Goal: Task Accomplishment & Management: Manage account settings

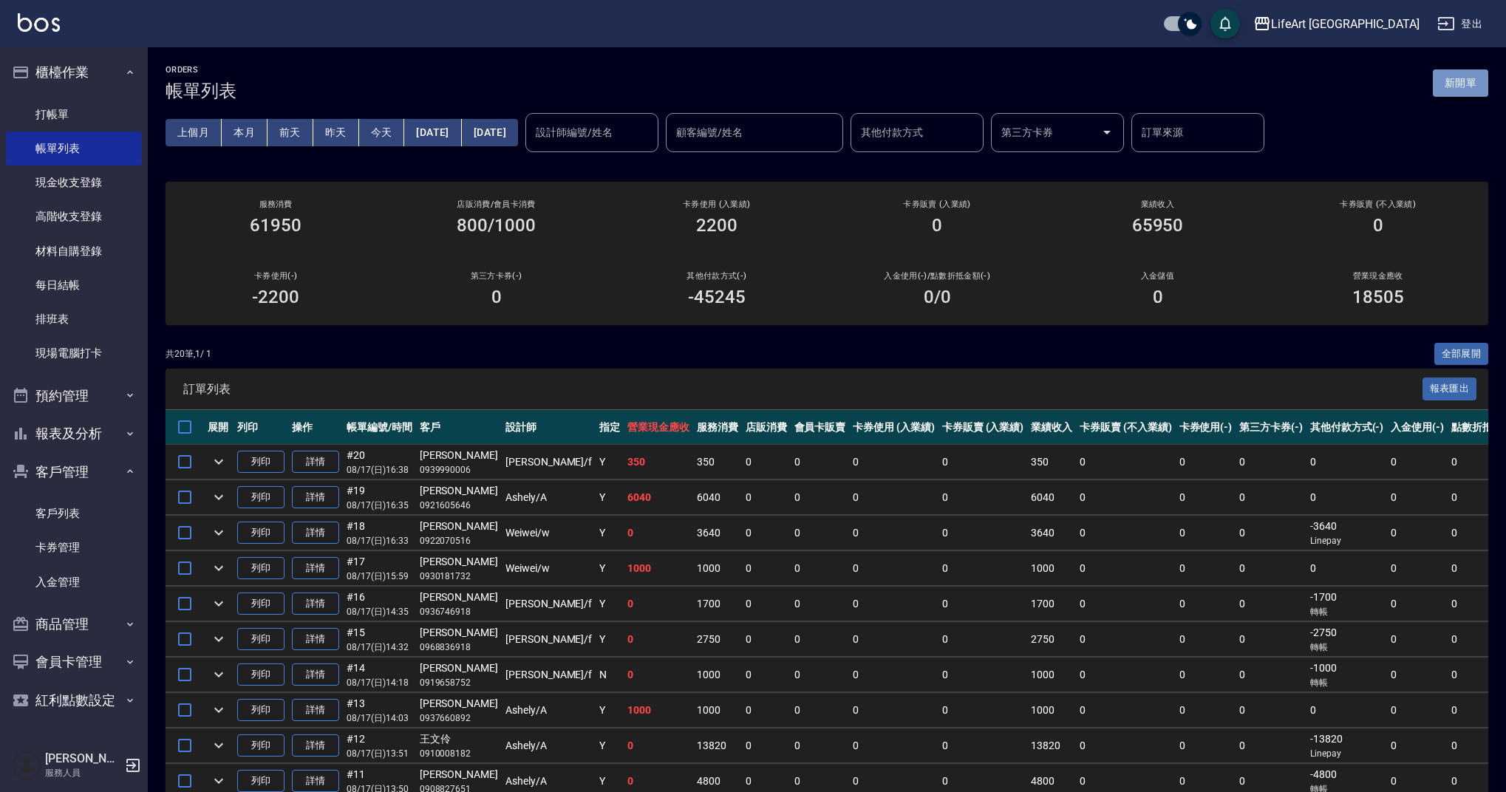
click at [1454, 88] on button "新開單" at bounding box center [1460, 82] width 55 height 27
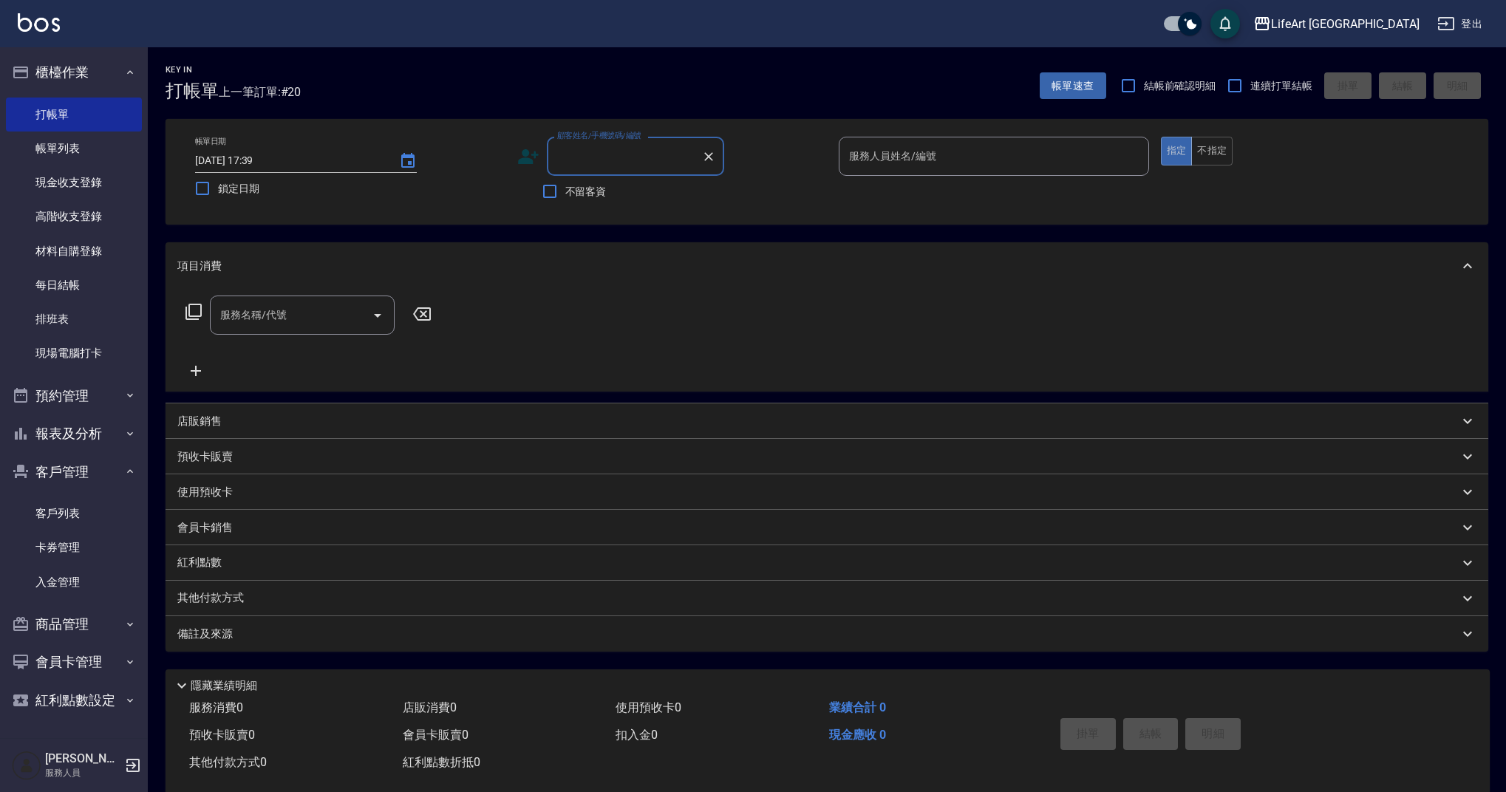
click at [584, 158] on input "顧客姓名/手機號碼/編號" at bounding box center [625, 156] width 142 height 26
type input "t"
click at [579, 197] on li "[PERSON_NAME]/0912228792/null" at bounding box center [635, 194] width 177 height 24
type input "[PERSON_NAME]/0912228792/null"
type input "[PERSON_NAME]"
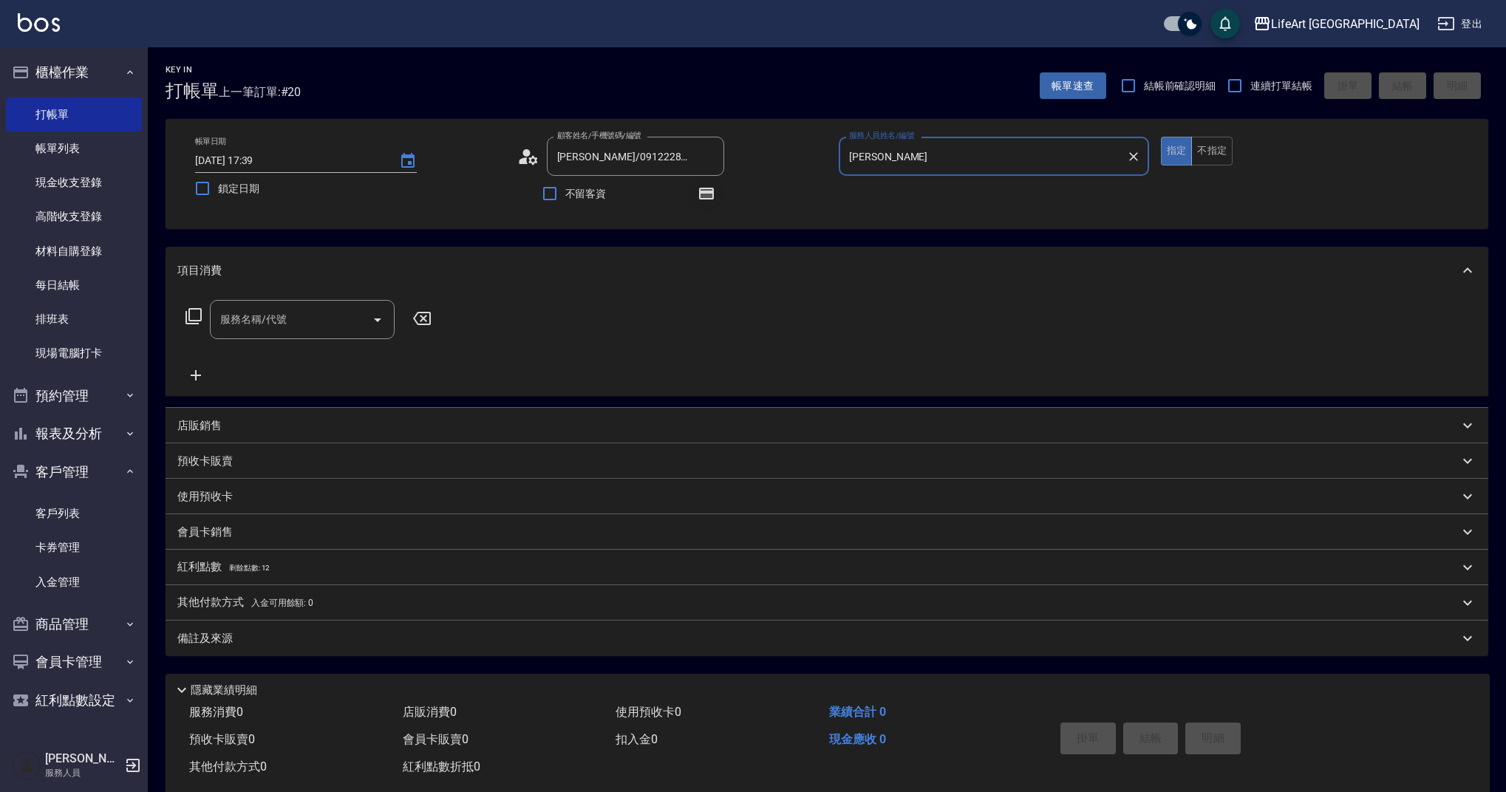
click at [709, 193] on icon "button" at bounding box center [706, 194] width 15 height 12
click at [265, 319] on input "服務名稱/代號" at bounding box center [291, 320] width 149 height 26
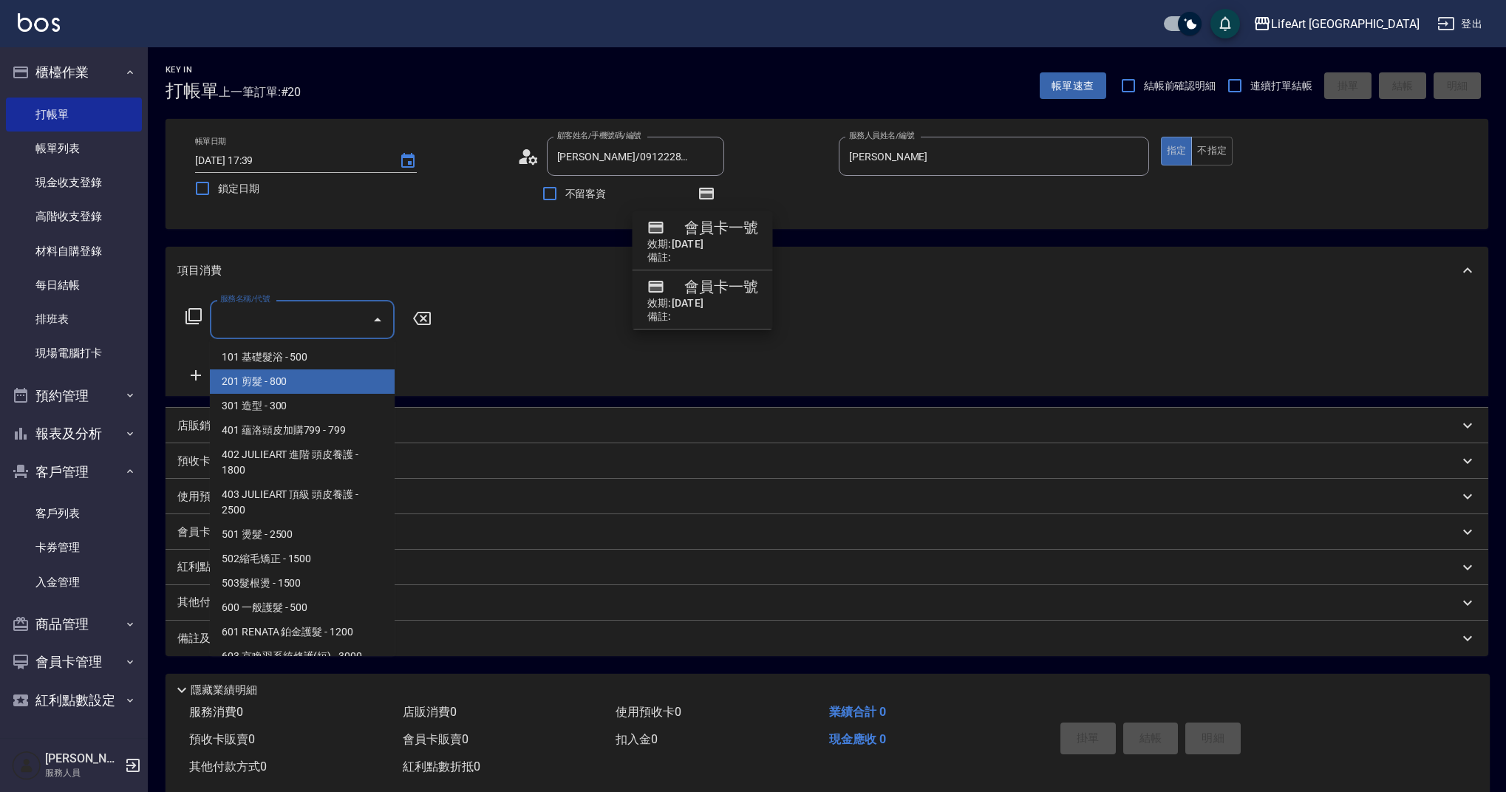
click at [271, 385] on span "201 剪髮 - 800" at bounding box center [302, 382] width 185 height 24
type input "201 剪髮(201)"
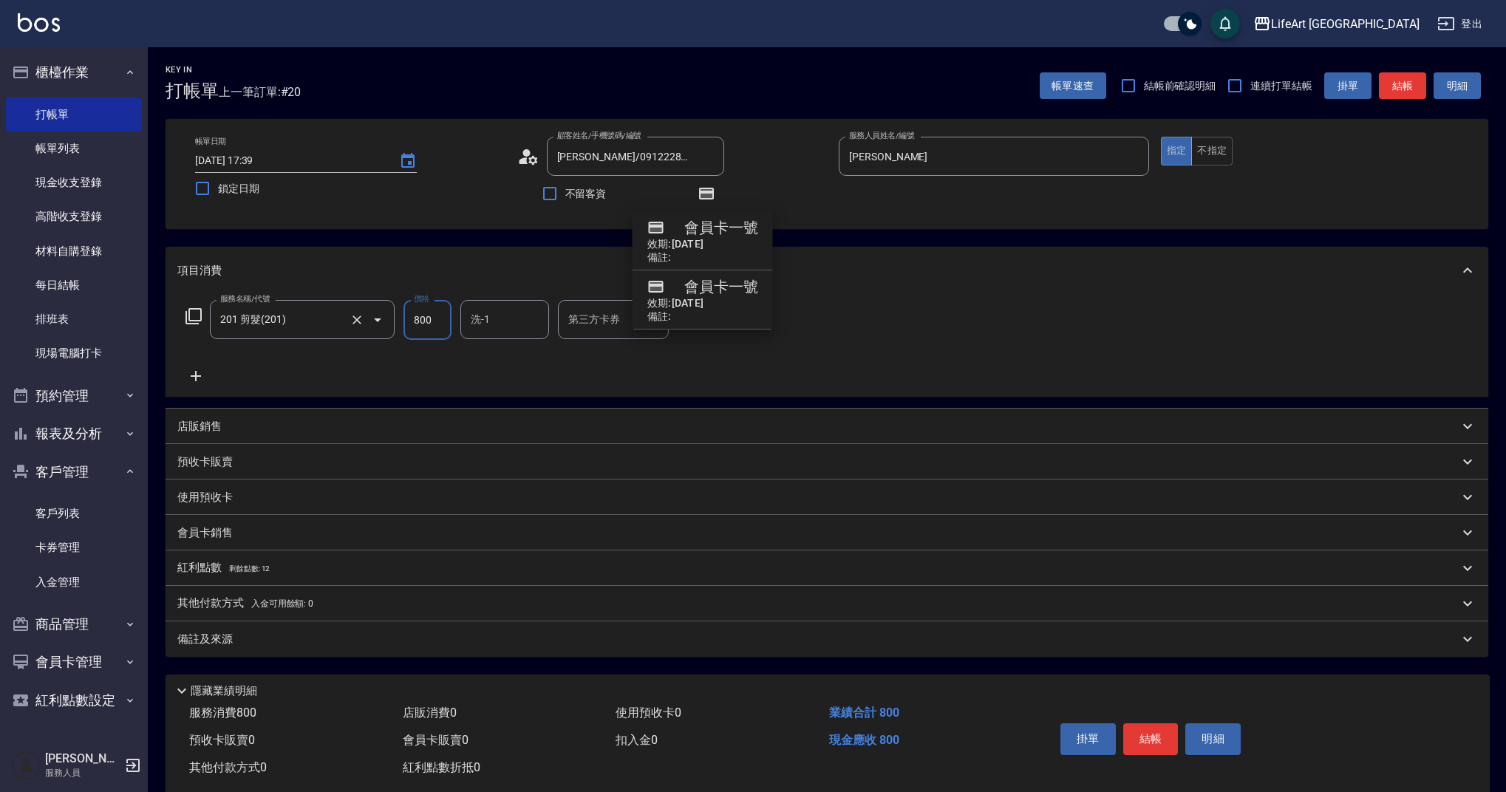
drag, startPoint x: 429, startPoint y: 319, endPoint x: 384, endPoint y: 317, distance: 45.1
click at [384, 317] on div "服務名稱/代號 201 剪髮(201) 服務名稱/代號 價格 800 價格 洗-1 洗-1 第三方卡券 第三方卡券" at bounding box center [445, 320] width 537 height 40
type input "900"
click at [210, 551] on div "紅利點數 剩餘點數: 12" at bounding box center [827, 568] width 1323 height 35
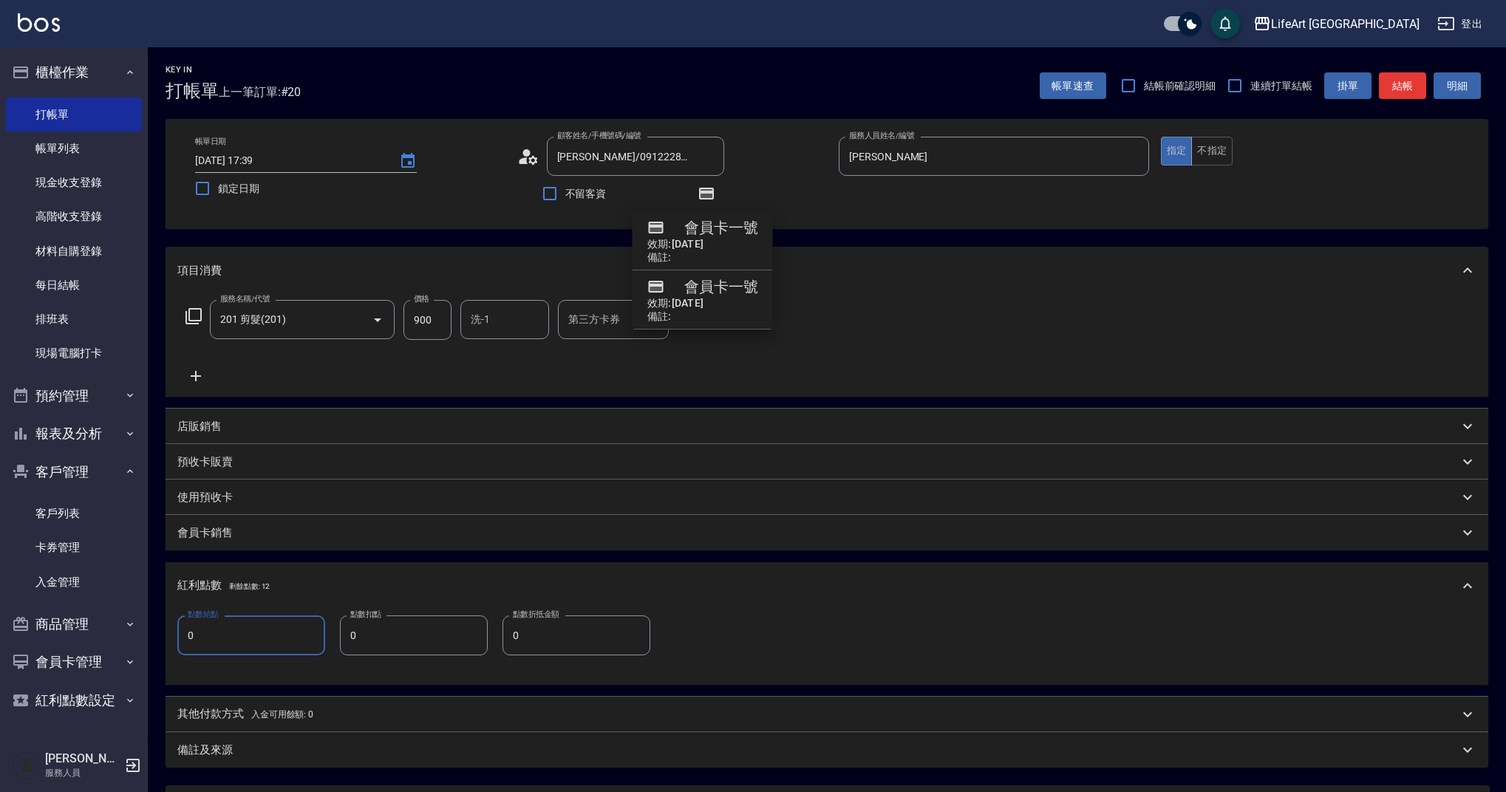
drag, startPoint x: 226, startPoint y: 627, endPoint x: 238, endPoint y: 640, distance: 17.3
click at [238, 639] on input "0" at bounding box center [251, 636] width 148 height 40
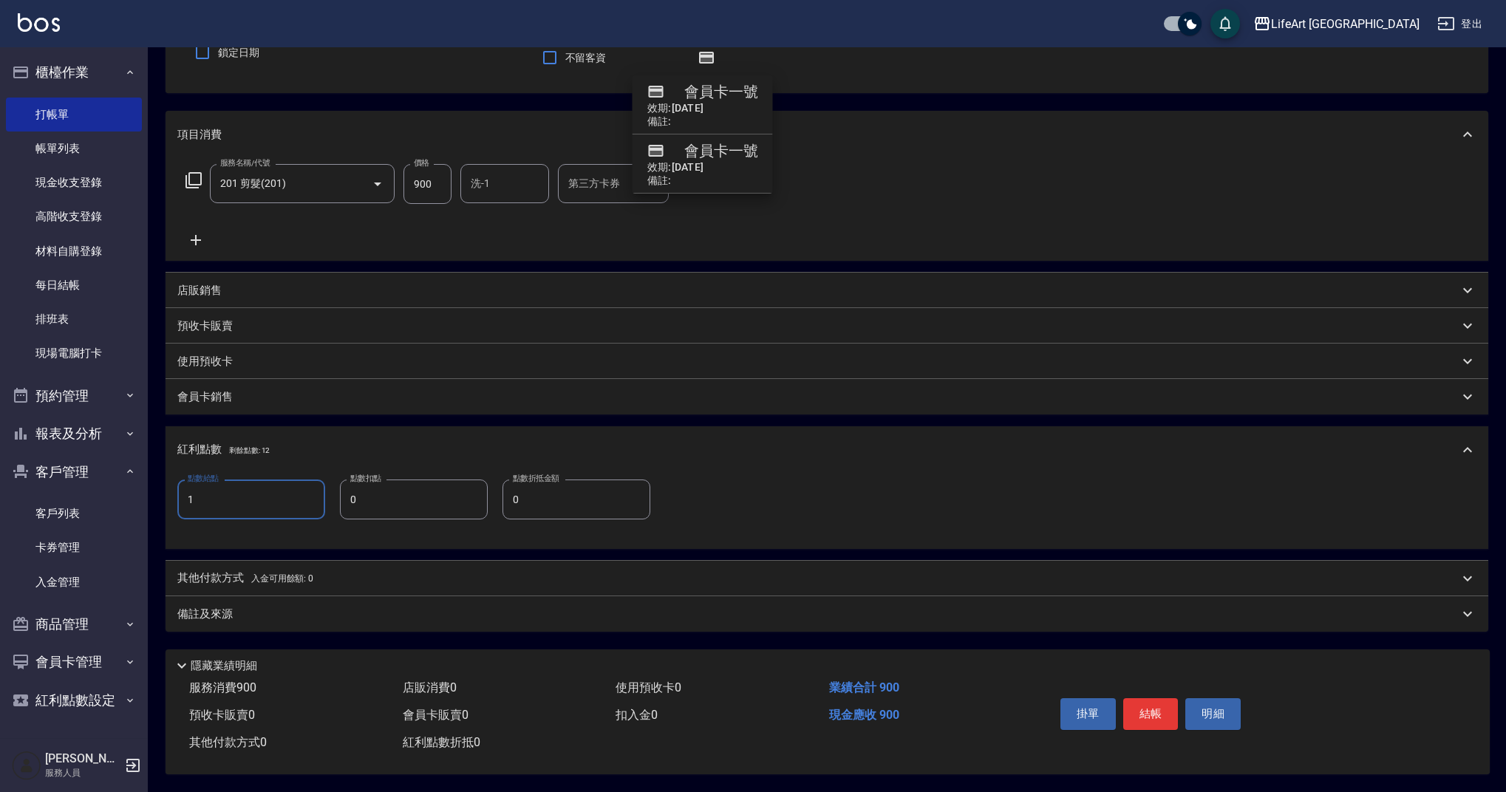
type input "1"
click at [384, 607] on div "備註及來源" at bounding box center [818, 615] width 1282 height 16
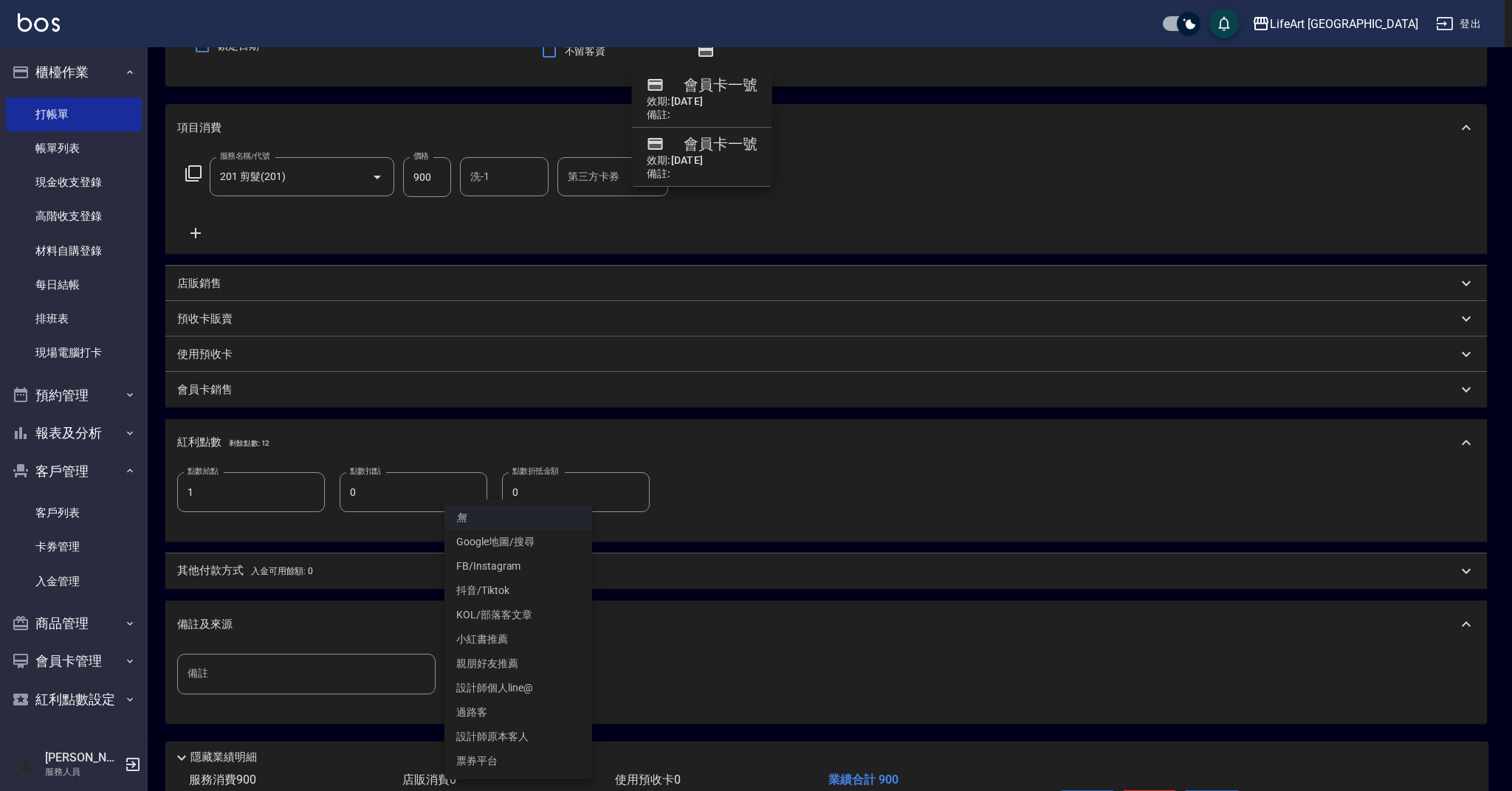
click at [492, 675] on body "LifeArt 蘆洲 登出 櫃檯作業 打帳單 帳單列表 現金收支登錄 高階收支登錄 材料自購登錄 每日結帳 排班表 現場電腦打卡 預約管理 預約管理 單日預約…" at bounding box center [756, 371] width 1512 height 1027
click at [519, 736] on li "設計師原本客人" at bounding box center [518, 737] width 148 height 24
type input "設計師原本客人"
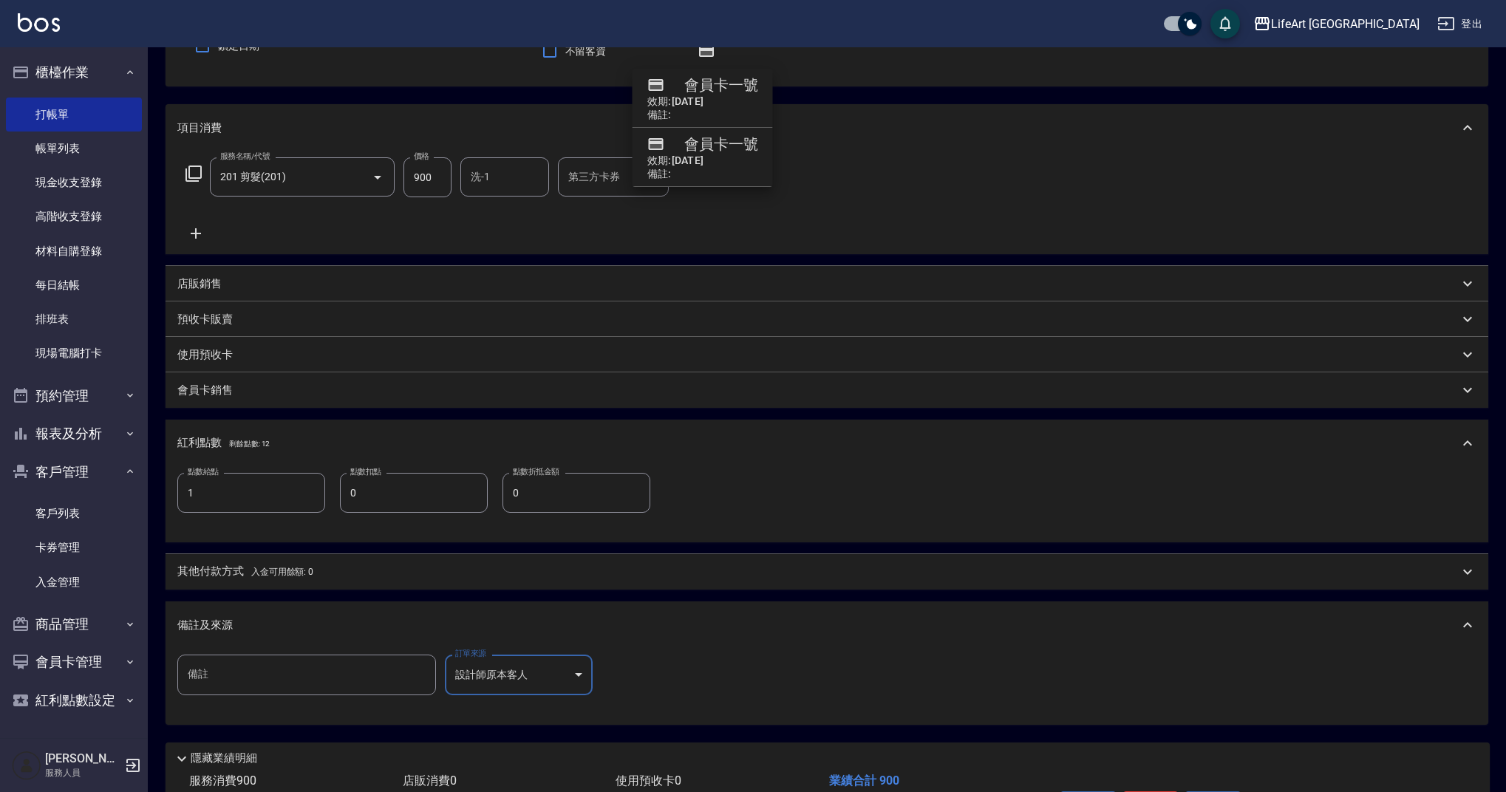
scroll to position [242, 0]
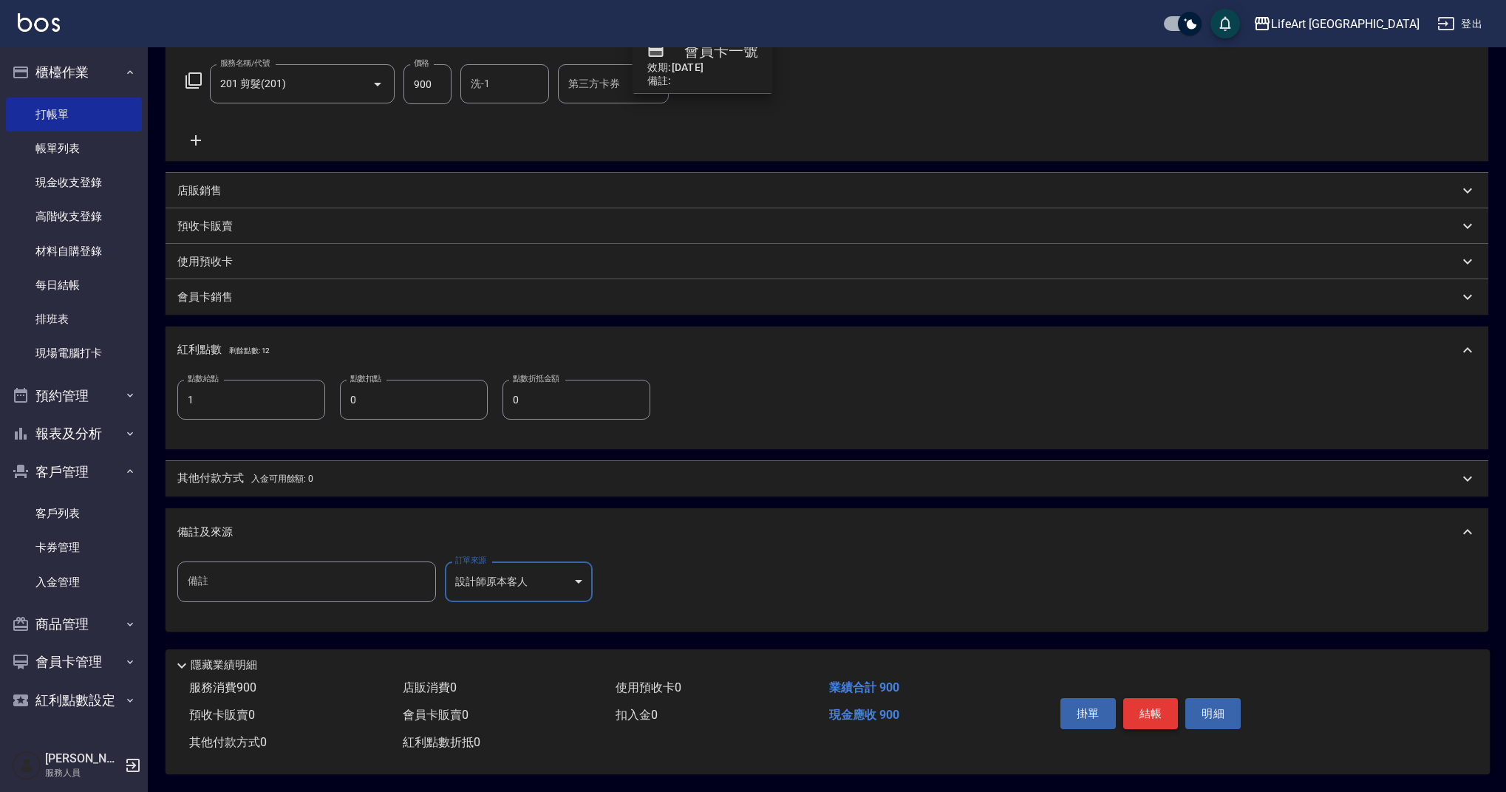
click at [1147, 700] on button "結帳" at bounding box center [1150, 713] width 55 height 31
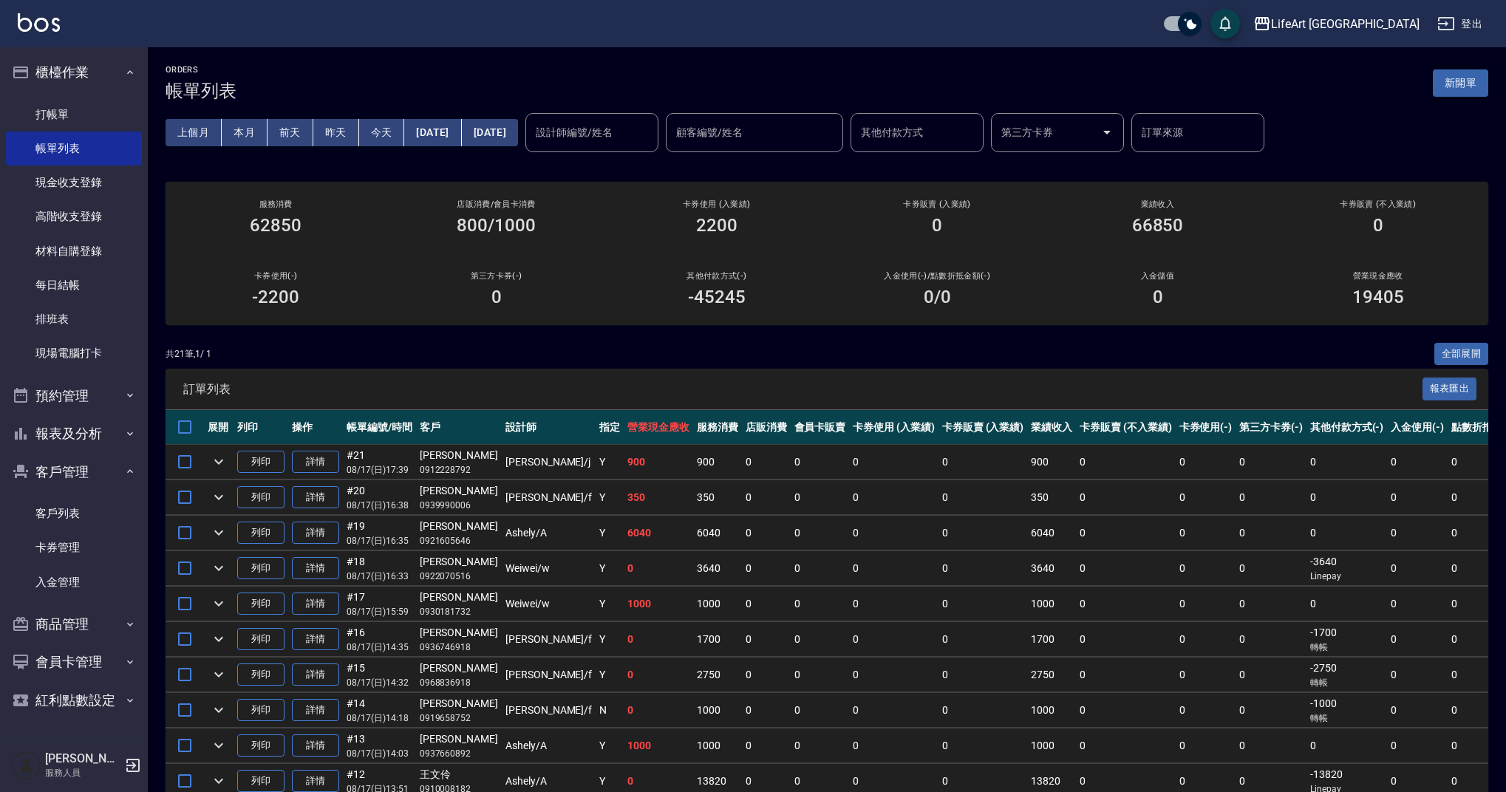
click at [1476, 85] on button "新開單" at bounding box center [1460, 82] width 55 height 27
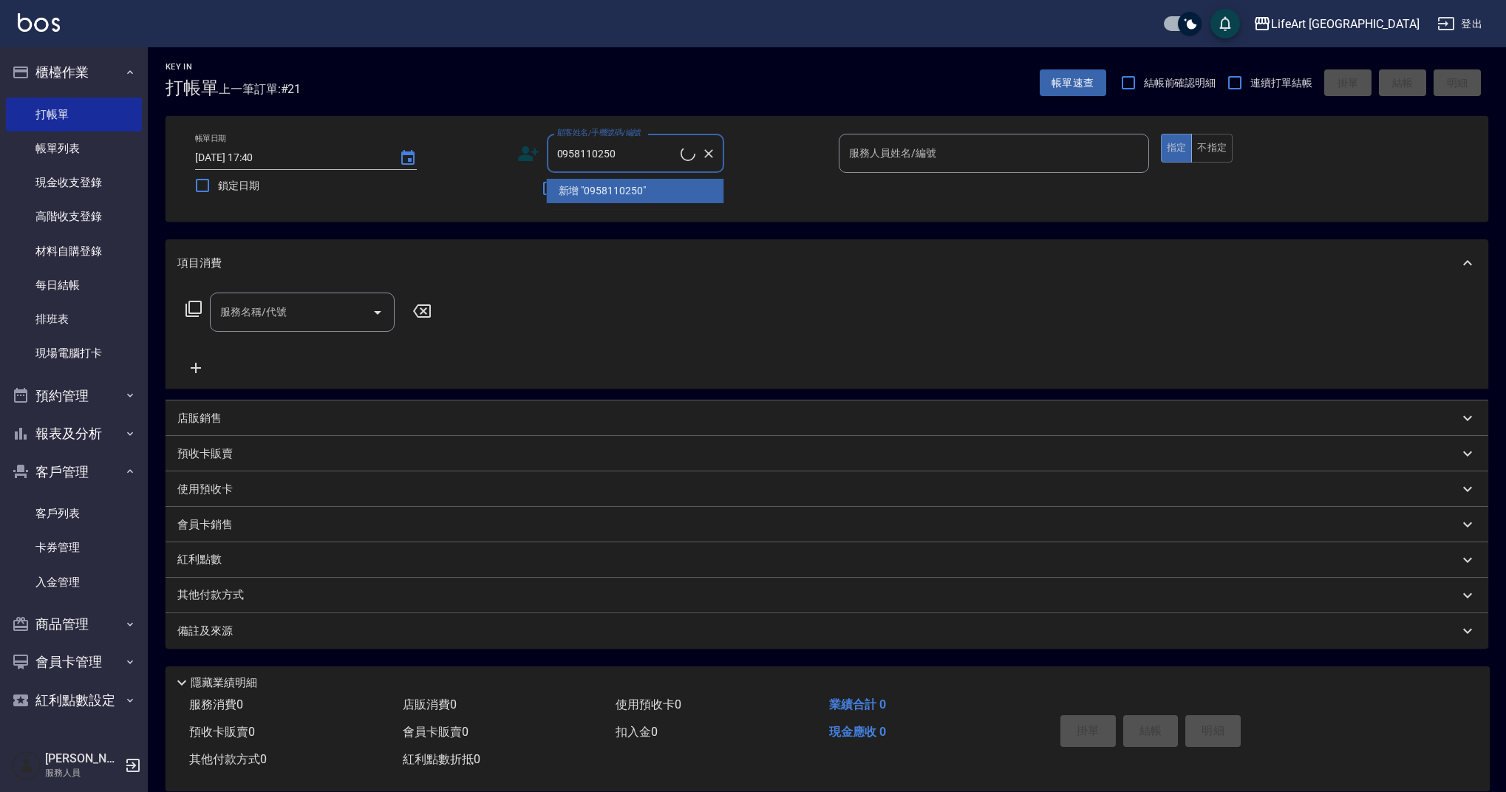
scroll to position [9, 0]
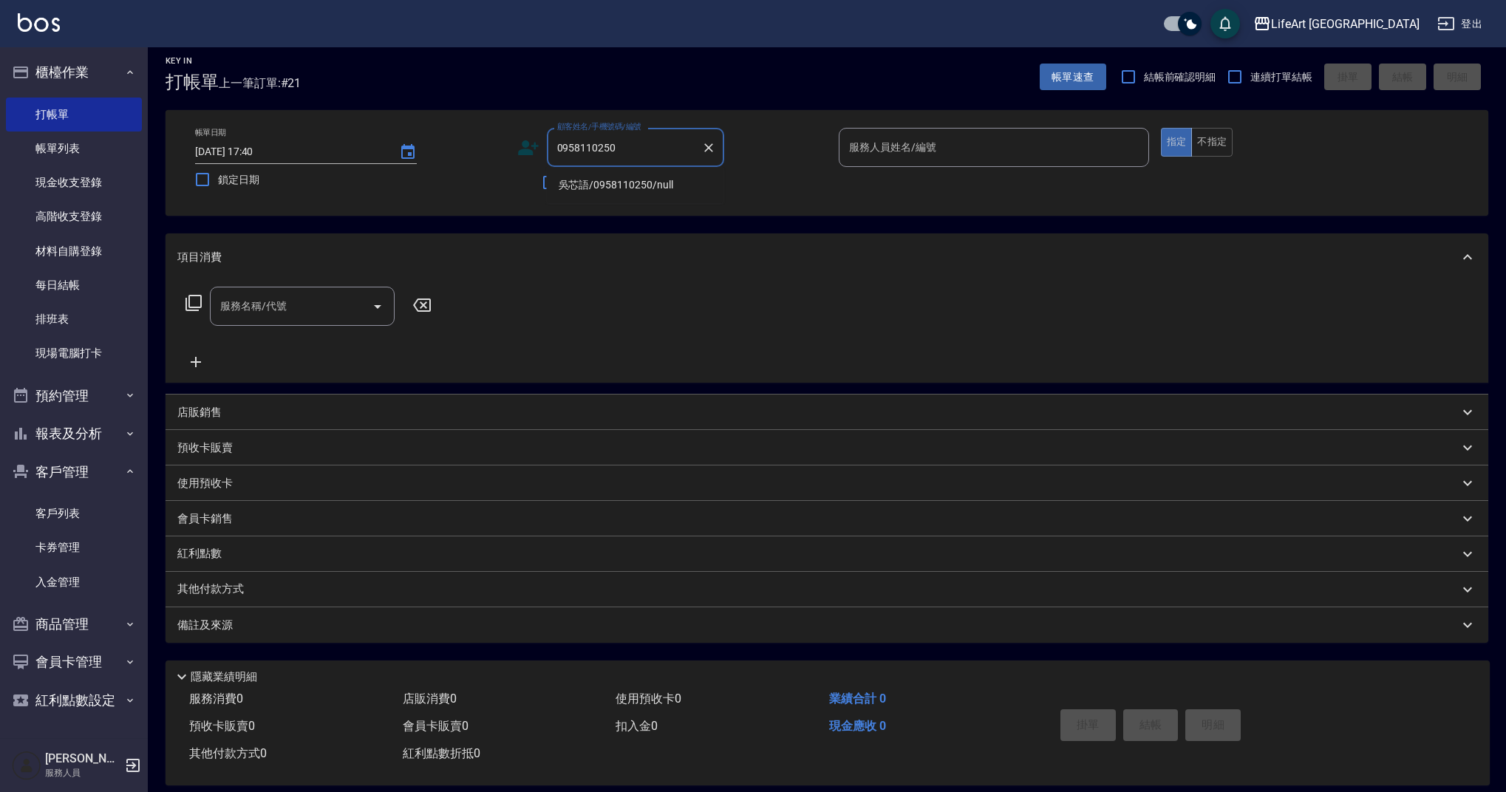
click at [616, 193] on li "吳芯語/0958110250/null" at bounding box center [635, 185] width 177 height 24
type input "吳芯語/0958110250/null"
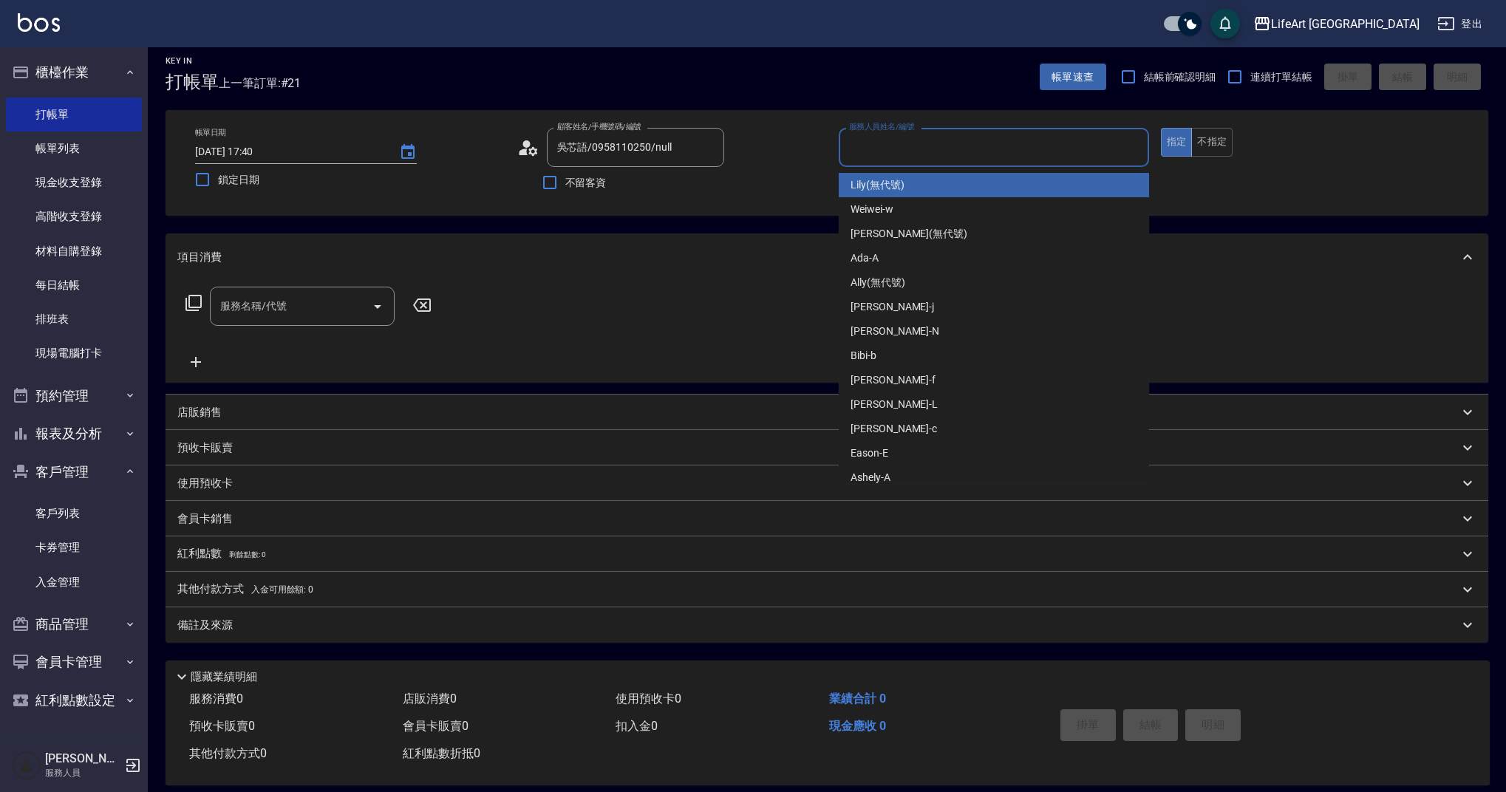
click at [967, 146] on input "服務人員姓名/編號" at bounding box center [994, 148] width 297 height 26
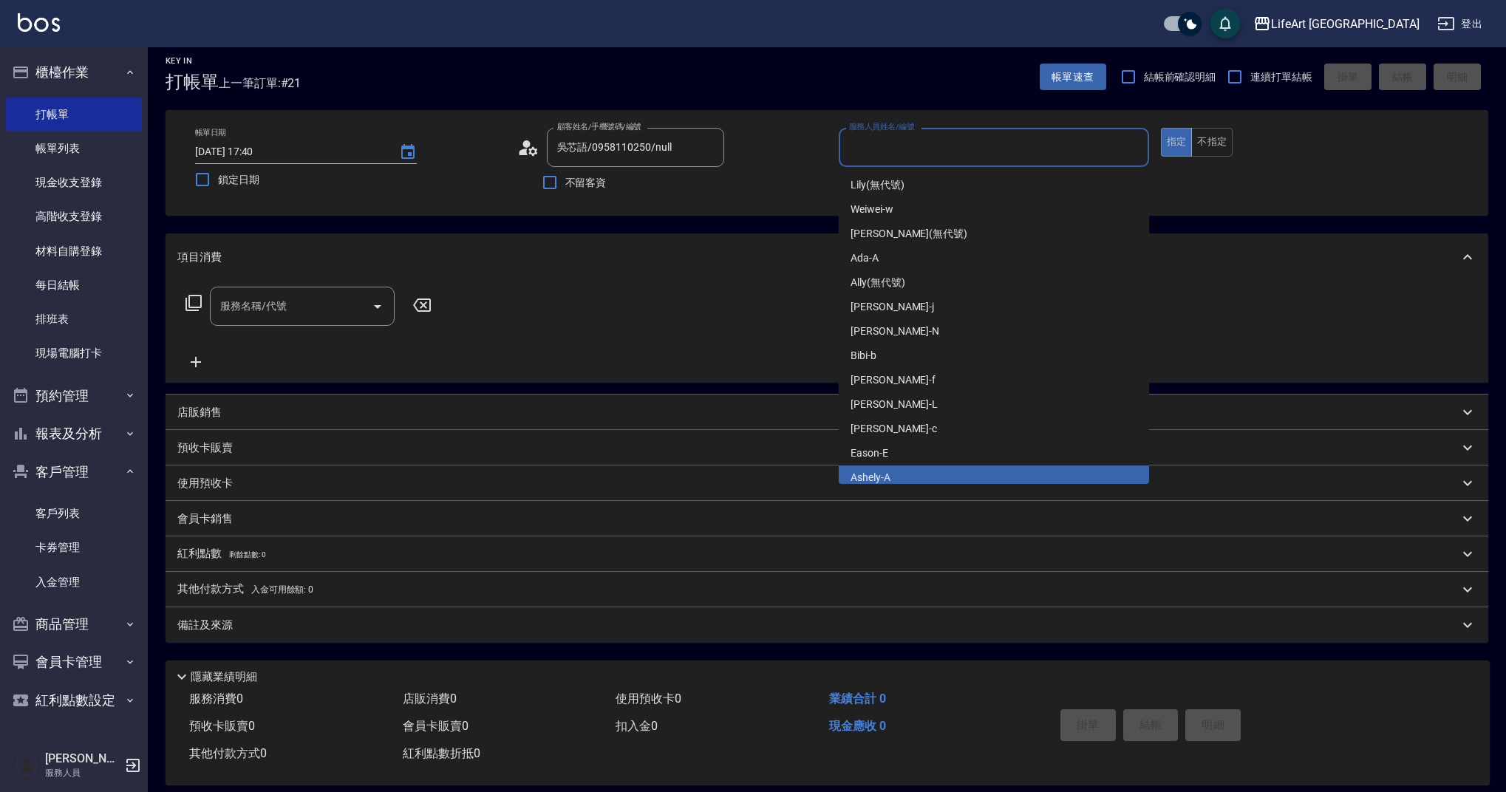
click at [897, 480] on div "Ashely -A" at bounding box center [994, 478] width 310 height 24
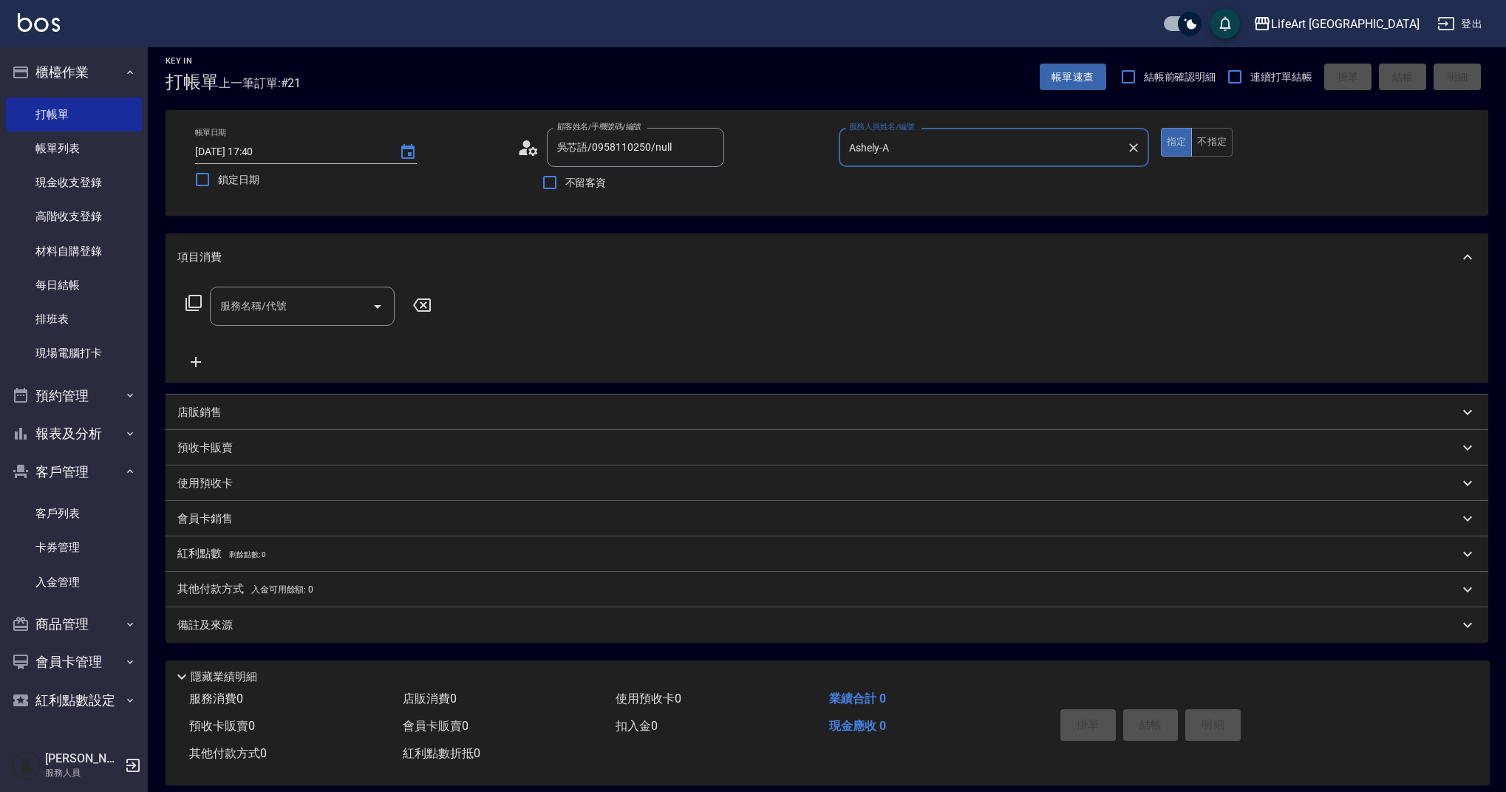
type input "Ashely-A"
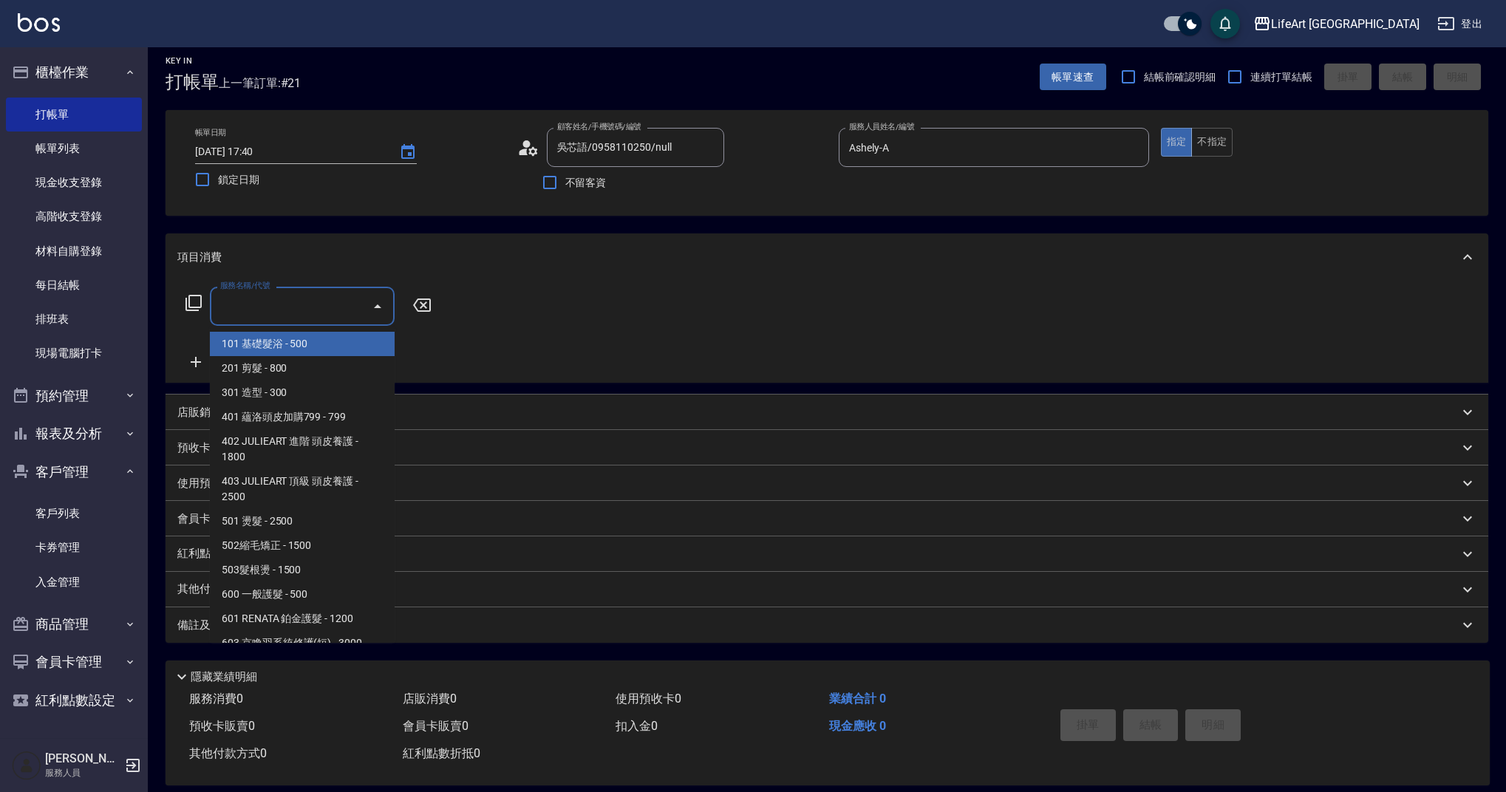
click at [306, 301] on input "服務名稱/代號" at bounding box center [291, 306] width 149 height 26
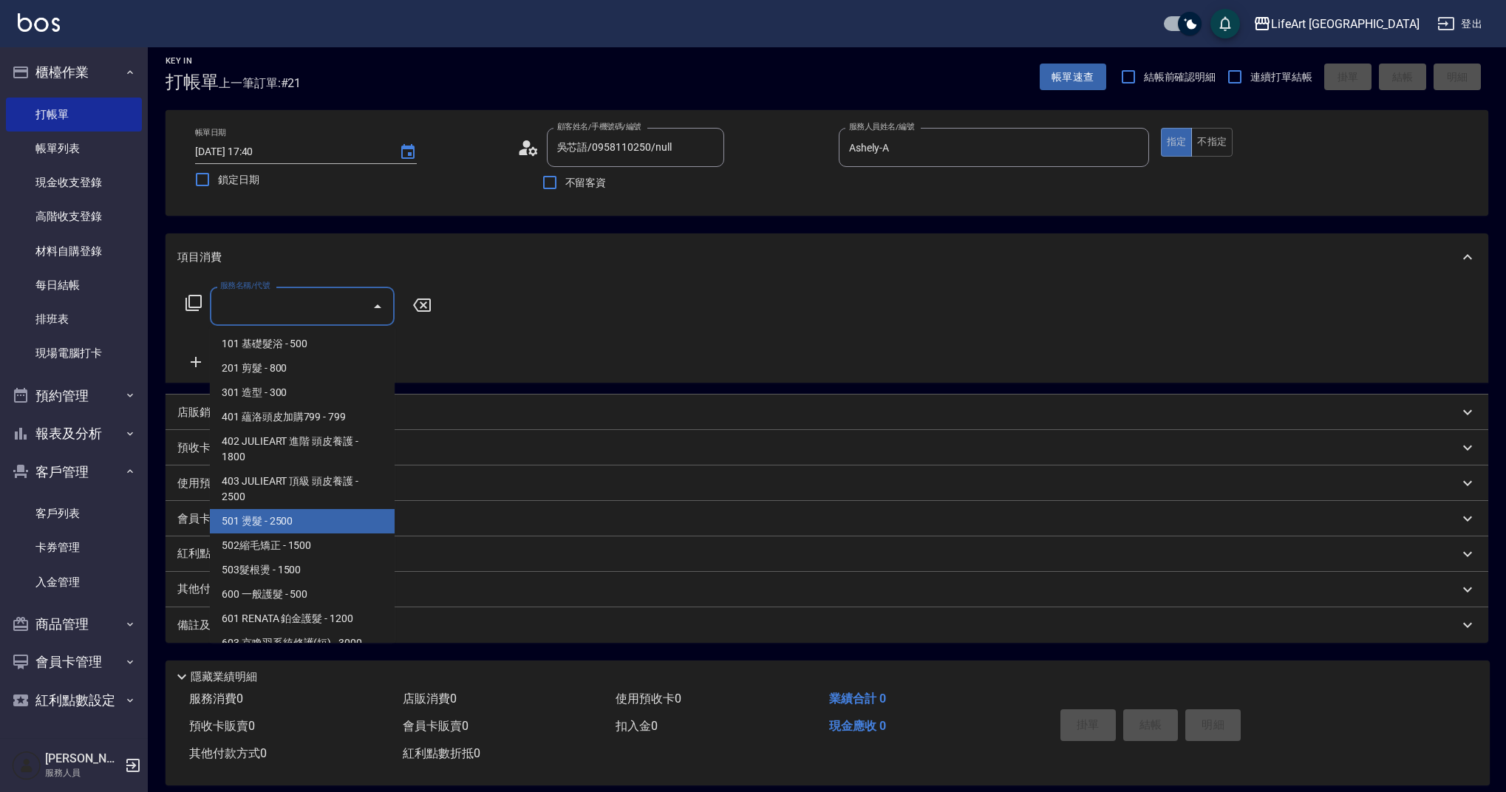
click at [333, 522] on span "501 燙髮 - 2500" at bounding box center [302, 521] width 185 height 24
type input "501 燙髮(501)"
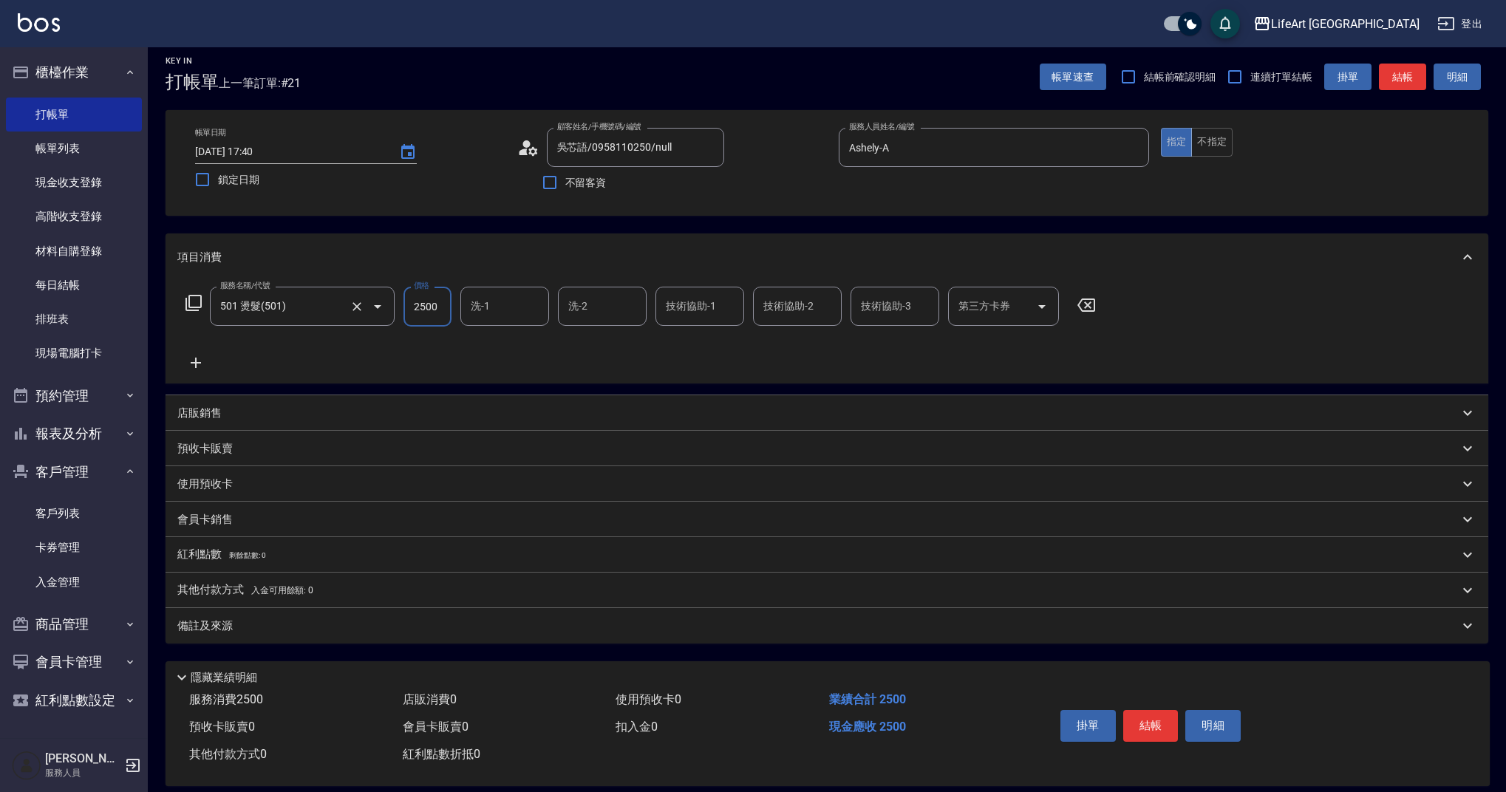
drag, startPoint x: 447, startPoint y: 306, endPoint x: 390, endPoint y: 304, distance: 57.0
click at [390, 304] on div "服務名稱/代號 501 燙髮(501) 服務名稱/代號 價格 2500 價格 洗-1 洗-1 洗-2 洗-2 技術協助-1 技術協助-1 技術協助-2 技術協…" at bounding box center [641, 307] width 928 height 40
type input "5300"
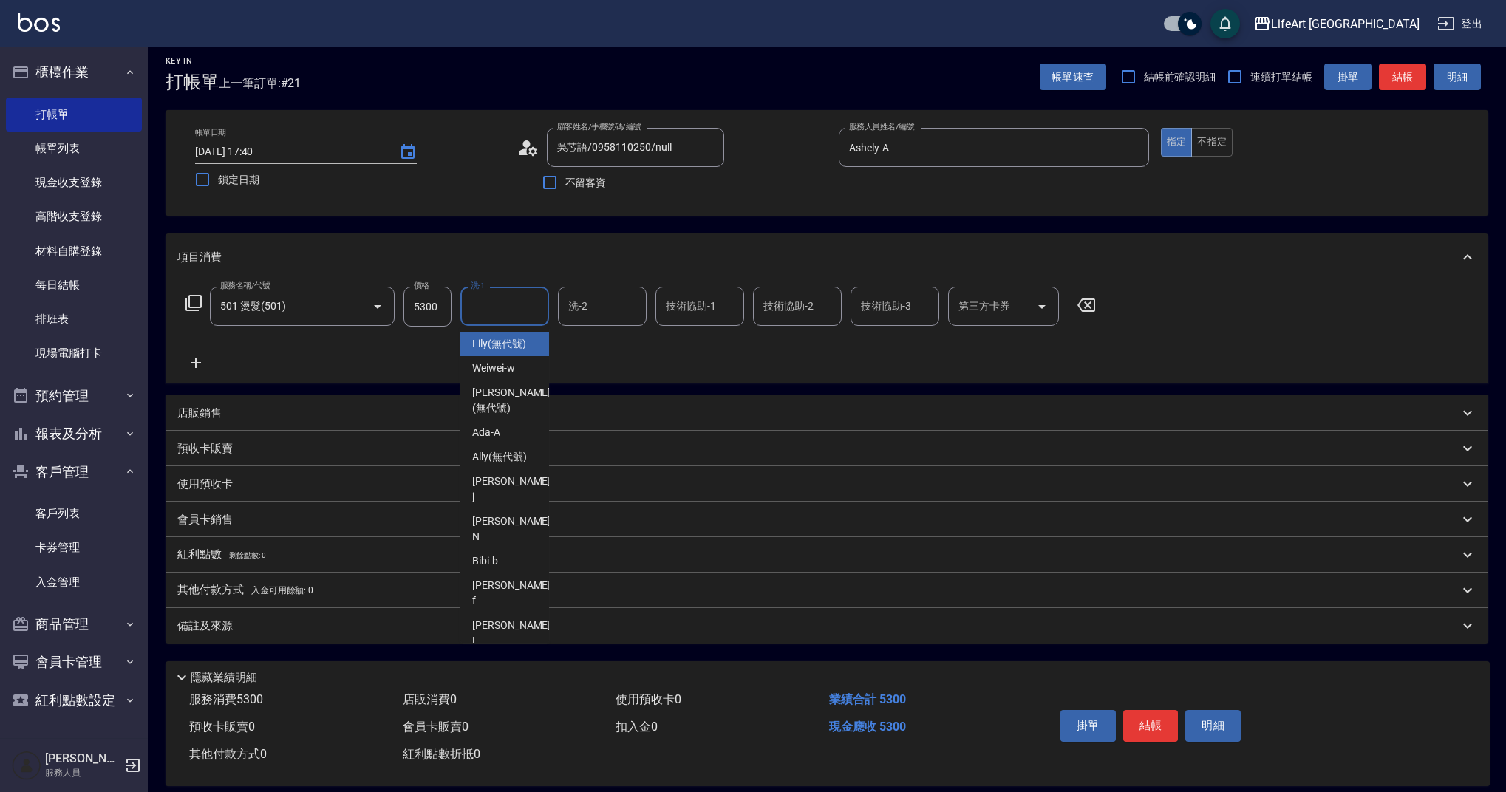
click at [520, 310] on input "洗-1" at bounding box center [504, 306] width 75 height 26
click at [508, 653] on div "Casey -c" at bounding box center [504, 673] width 89 height 40
type input "Casey-c"
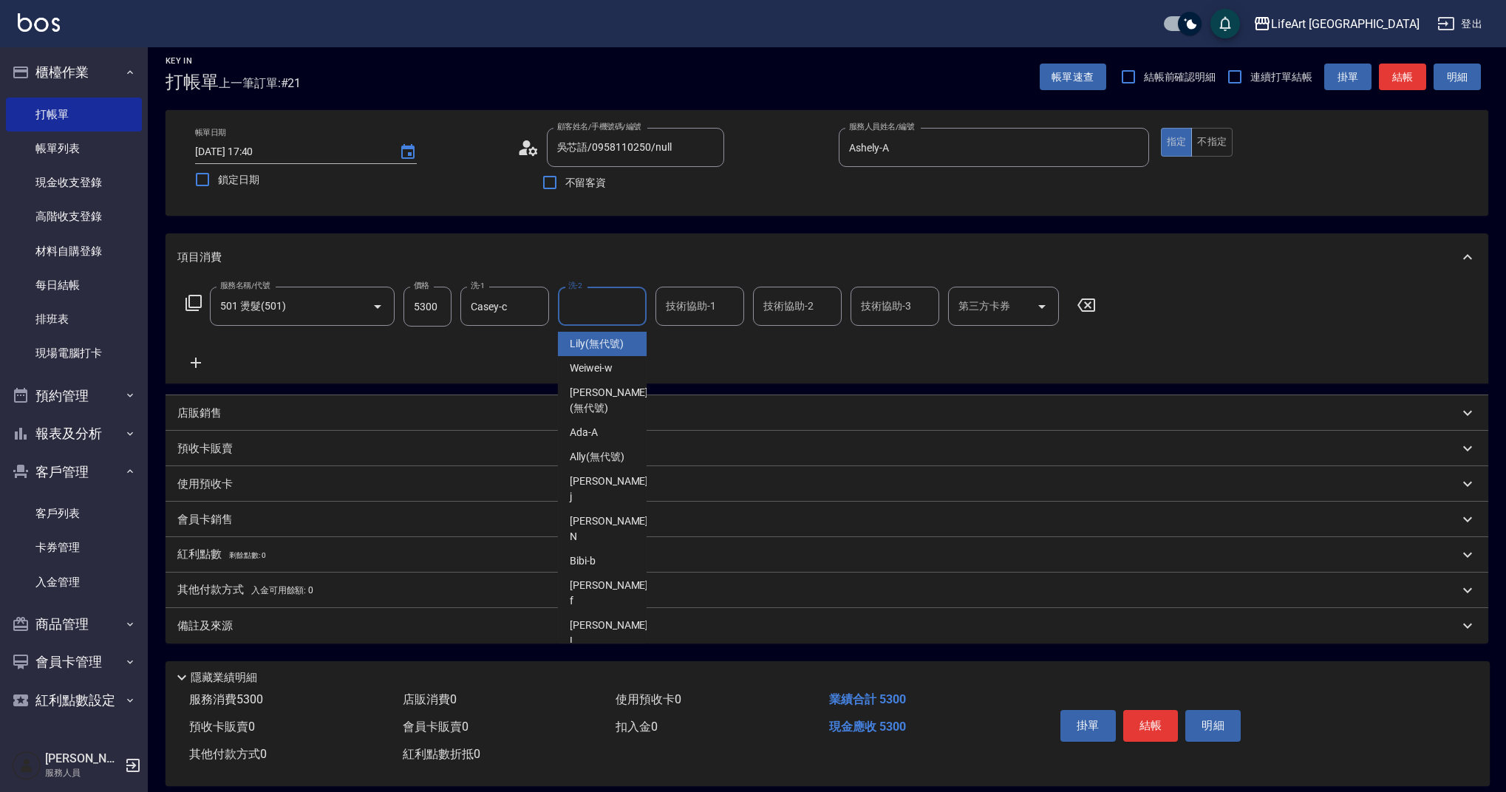
drag, startPoint x: 599, startPoint y: 305, endPoint x: 599, endPoint y: 336, distance: 30.3
click at [599, 305] on input "洗-2" at bounding box center [602, 306] width 75 height 26
click at [583, 658] on span "Casey -c" at bounding box center [610, 673] width 81 height 31
type input "Casey-c"
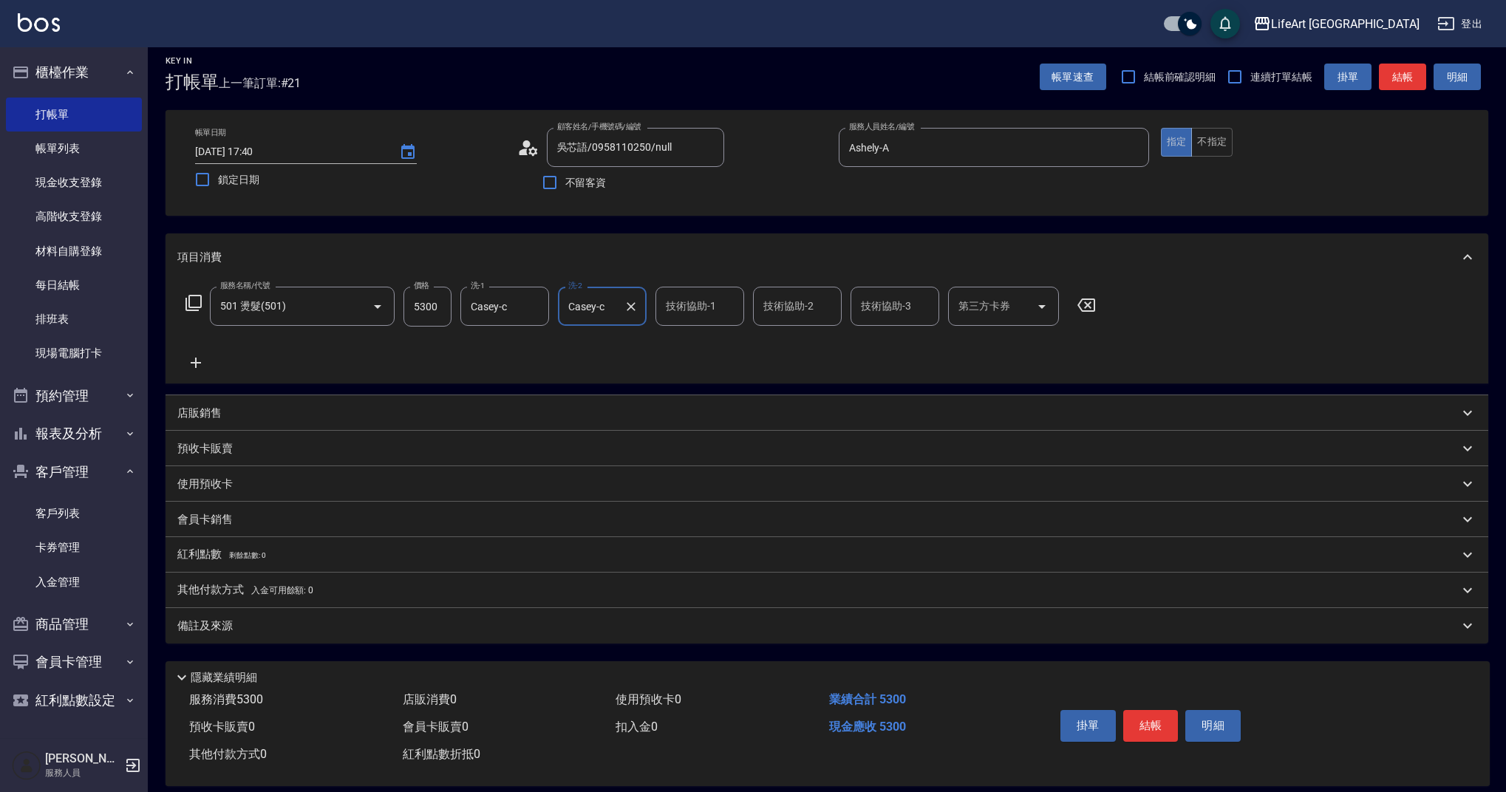
click at [692, 301] on div "技術協助-1 技術協助-1" at bounding box center [700, 306] width 89 height 39
click at [701, 658] on span "Casey -c" at bounding box center [707, 673] width 81 height 31
type input "Casey-c"
click at [796, 292] on div "技術協助-2" at bounding box center [797, 306] width 89 height 39
click at [792, 653] on div "Casey -c" at bounding box center [797, 673] width 89 height 40
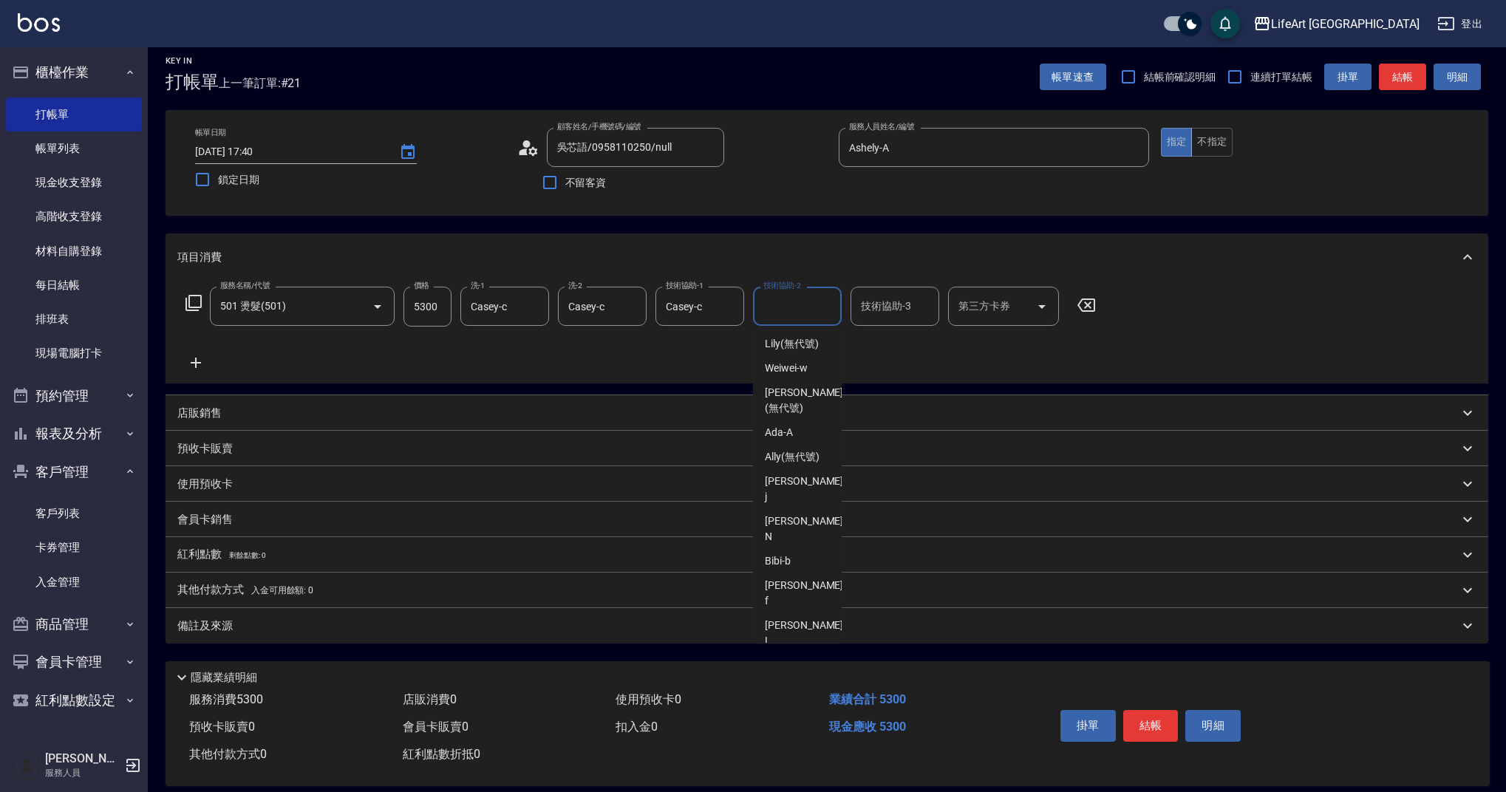
type input "Casey-c"
click at [299, 647] on div "Key In 打帳單 上一筆訂單:#21 帳單速查 結帳前確認明細 連續打單結帳 掛單 結帳 明細 帳單日期 [DATE] 17:40 鎖定日期 顧客姓名/手…" at bounding box center [827, 421] width 1358 height 766
click at [469, 644] on div "Key In 打帳單 上一筆訂單:#21 帳單速查 結帳前確認明細 連續打單結帳 掛單 結帳 明細 帳單日期 [DATE] 17:40 鎖定日期 顧客姓名/手…" at bounding box center [827, 421] width 1358 height 766
click at [461, 624] on div "備註及來源" at bounding box center [818, 627] width 1282 height 16
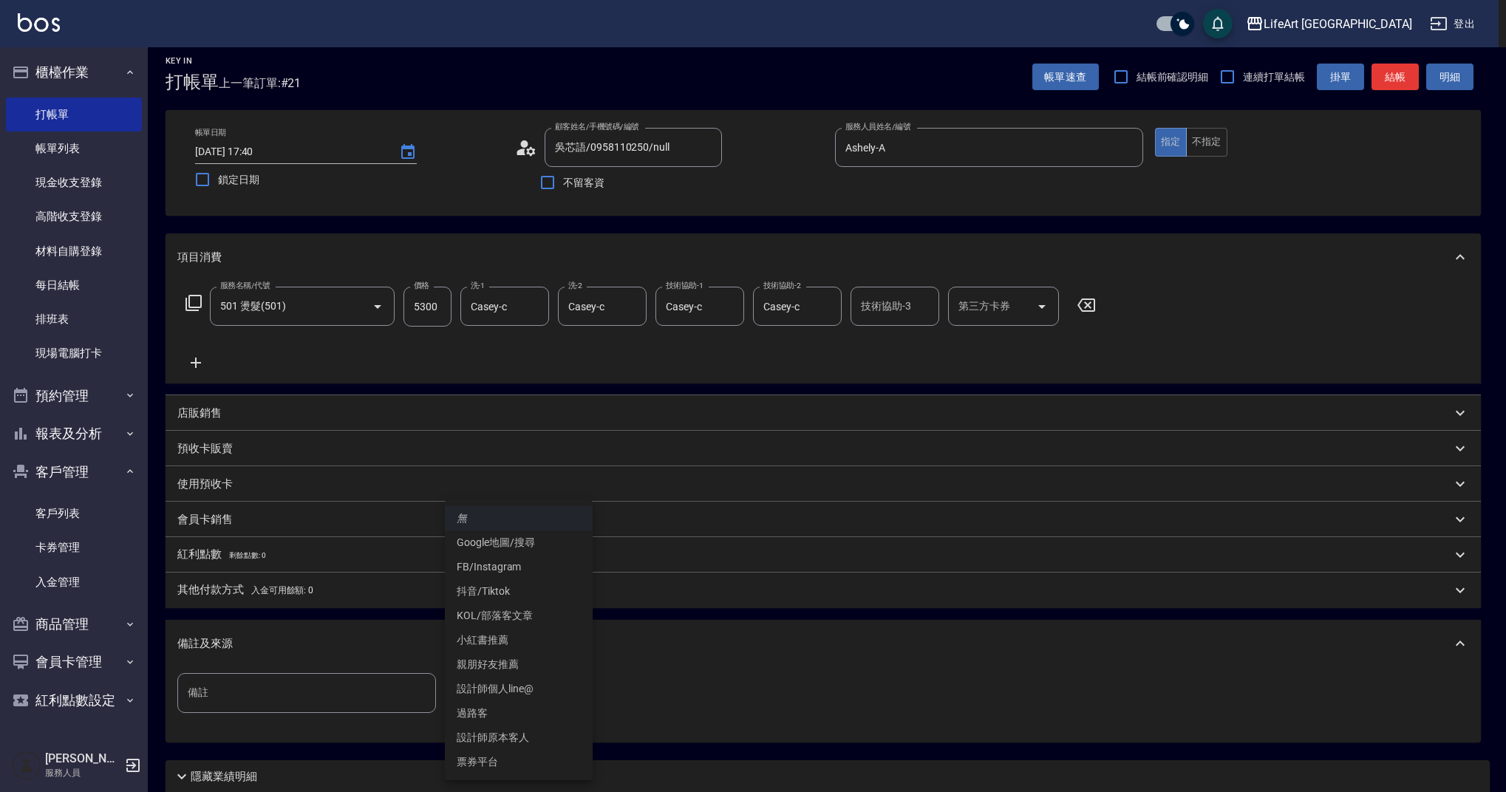
drag, startPoint x: 506, startPoint y: 682, endPoint x: 515, endPoint y: 689, distance: 11.7
click at [506, 683] on body "LifeArt 蘆洲 登出 櫃檯作業 打帳單 帳單列表 現金收支登錄 高階收支登錄 材料自購登錄 每日結帳 排班表 現場電腦打卡 預約管理 預約管理 單日預約…" at bounding box center [753, 447] width 1506 height 912
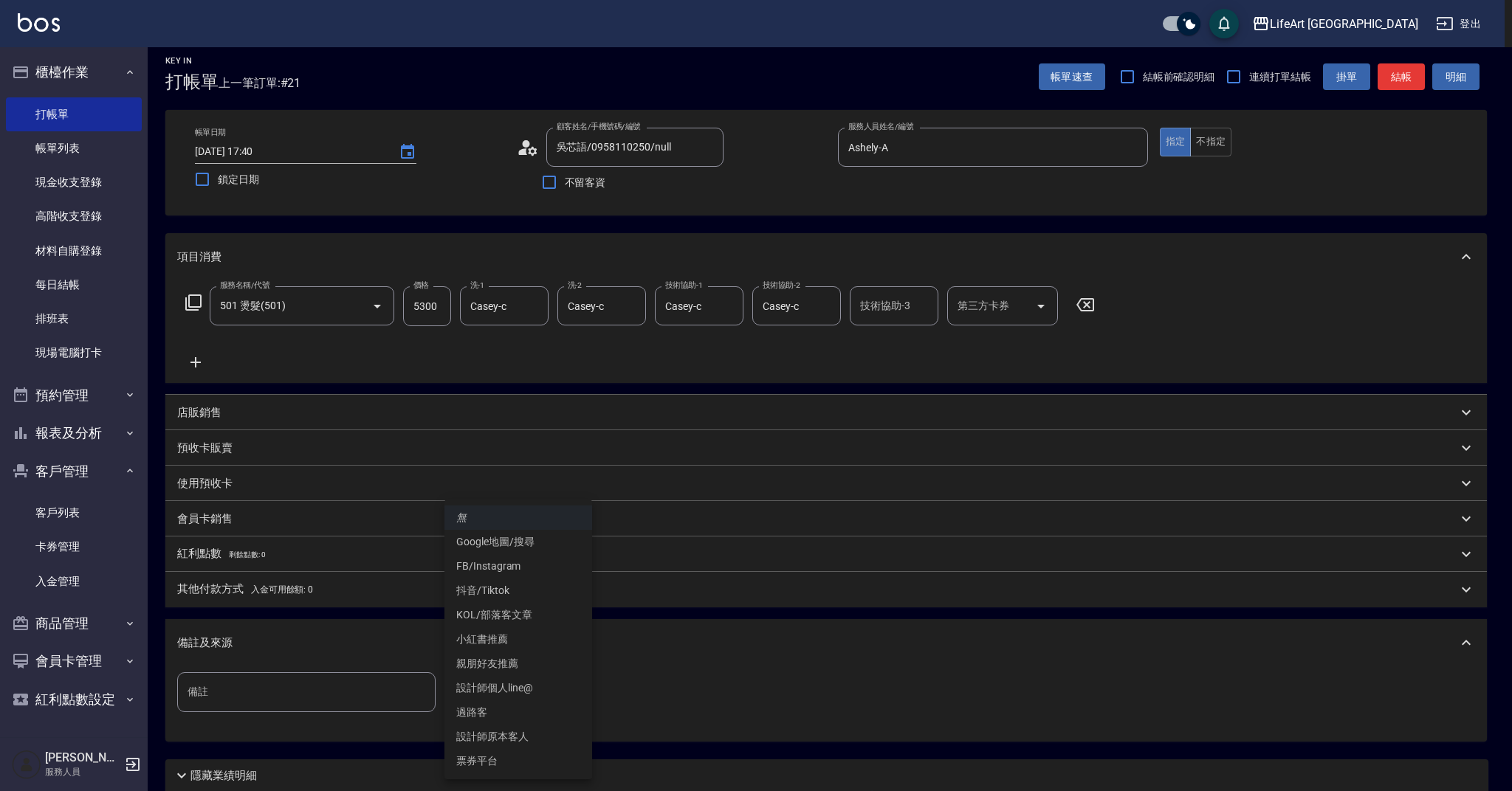
click at [513, 570] on li "FB/Instagram" at bounding box center [518, 566] width 148 height 24
type input "FB/Instagram"
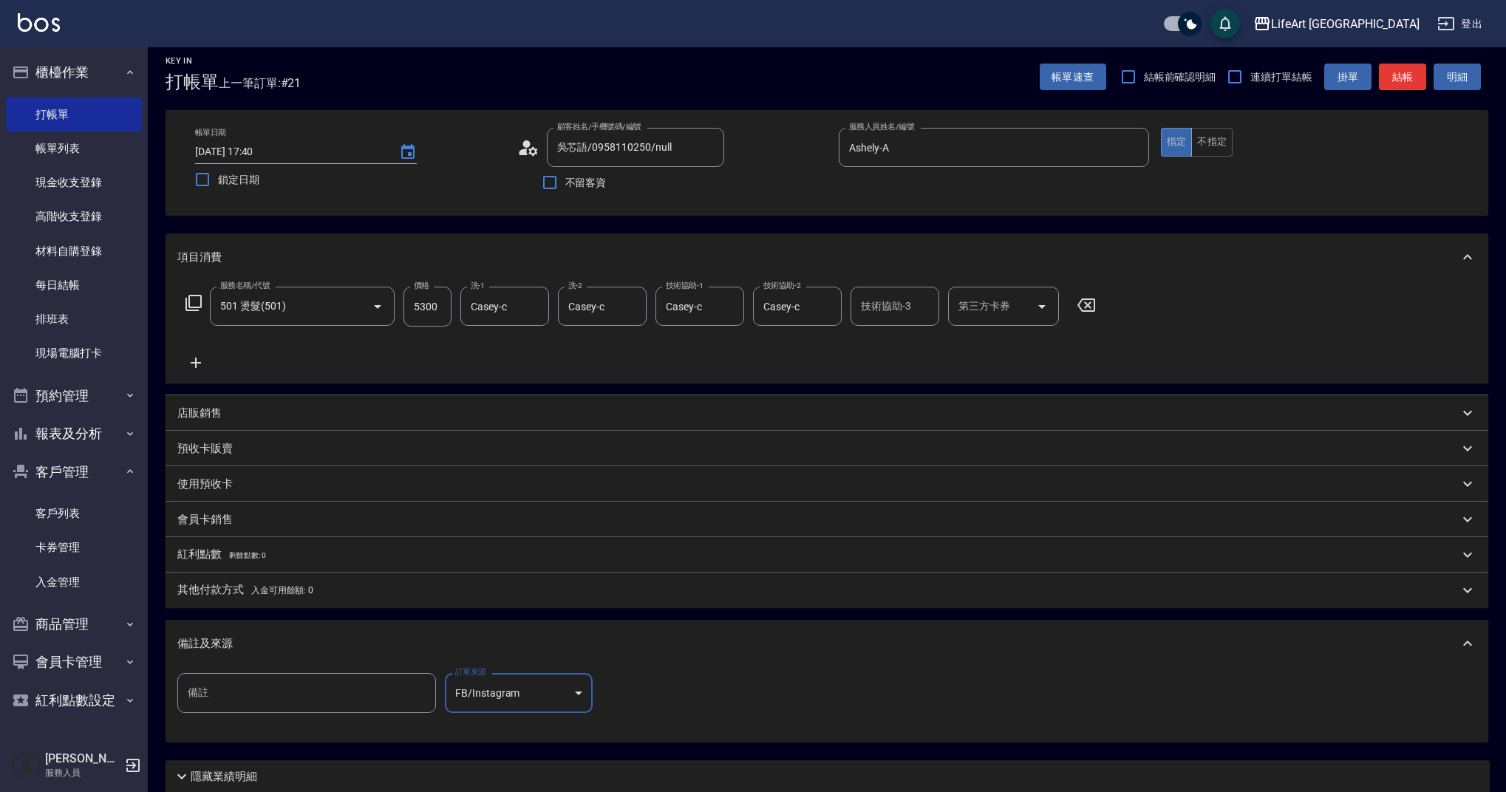
scroll to position [126, 0]
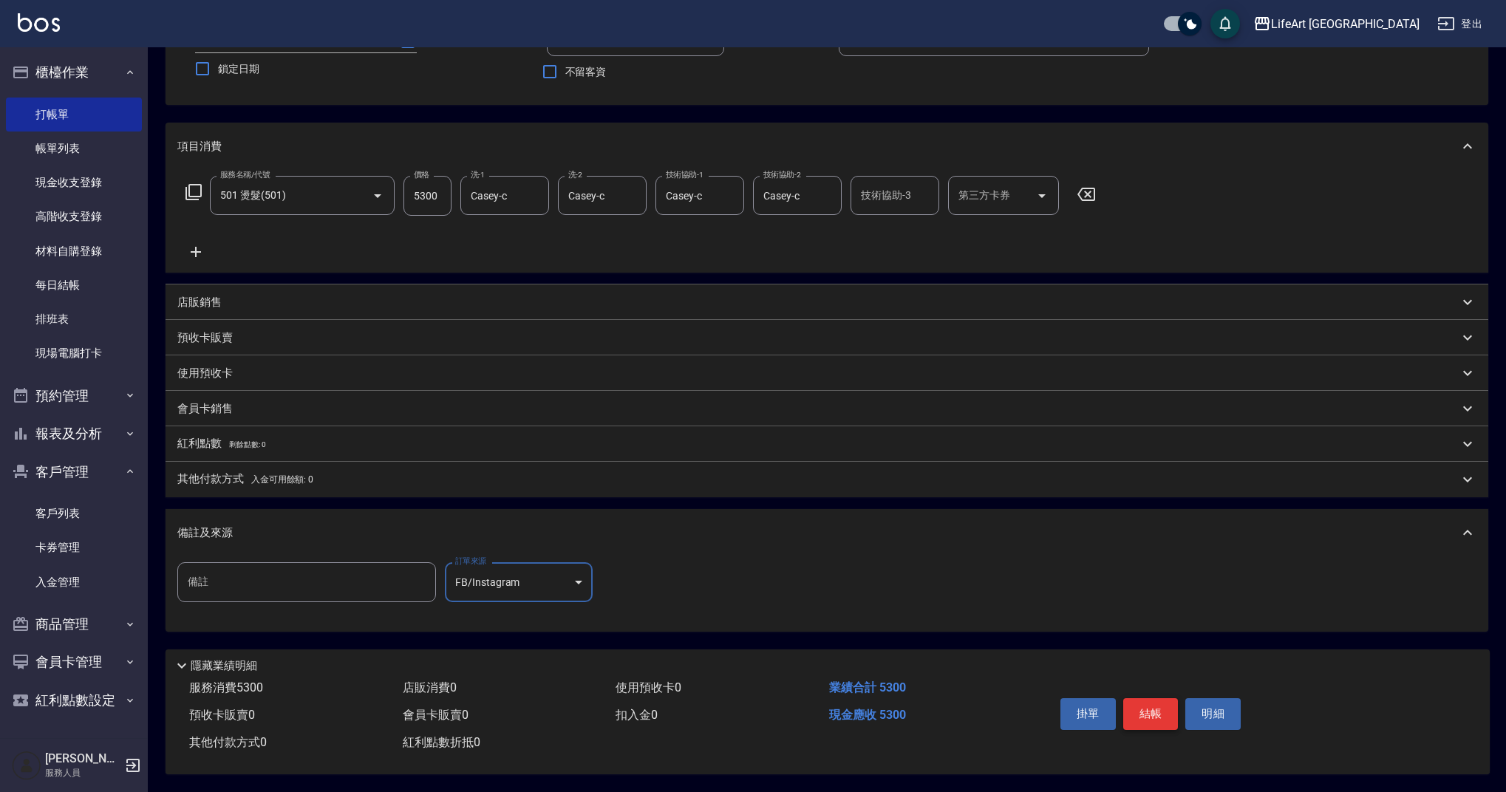
click at [1150, 704] on button "結帳" at bounding box center [1150, 713] width 55 height 31
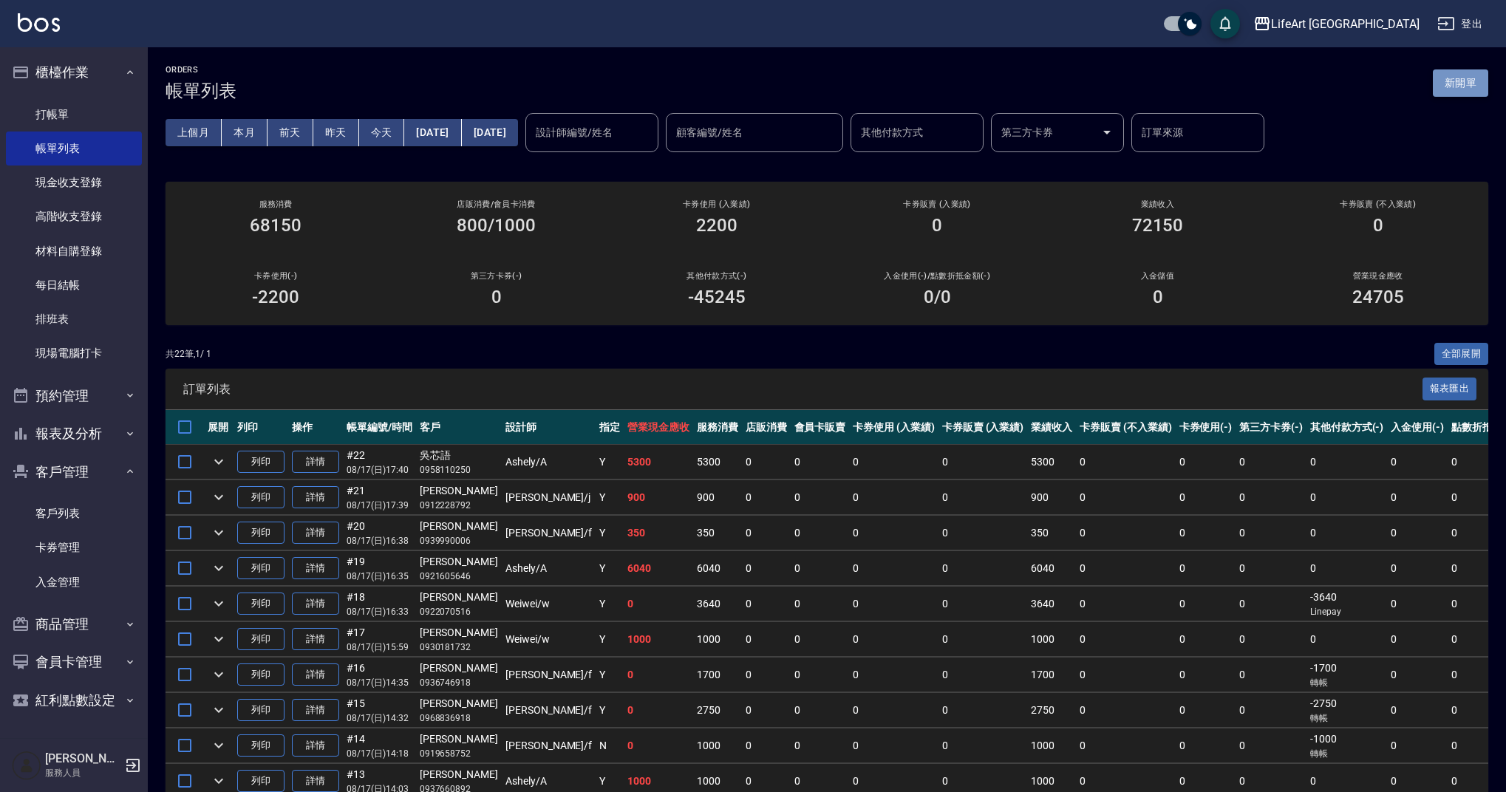
click at [1473, 85] on button "新開單" at bounding box center [1460, 82] width 55 height 27
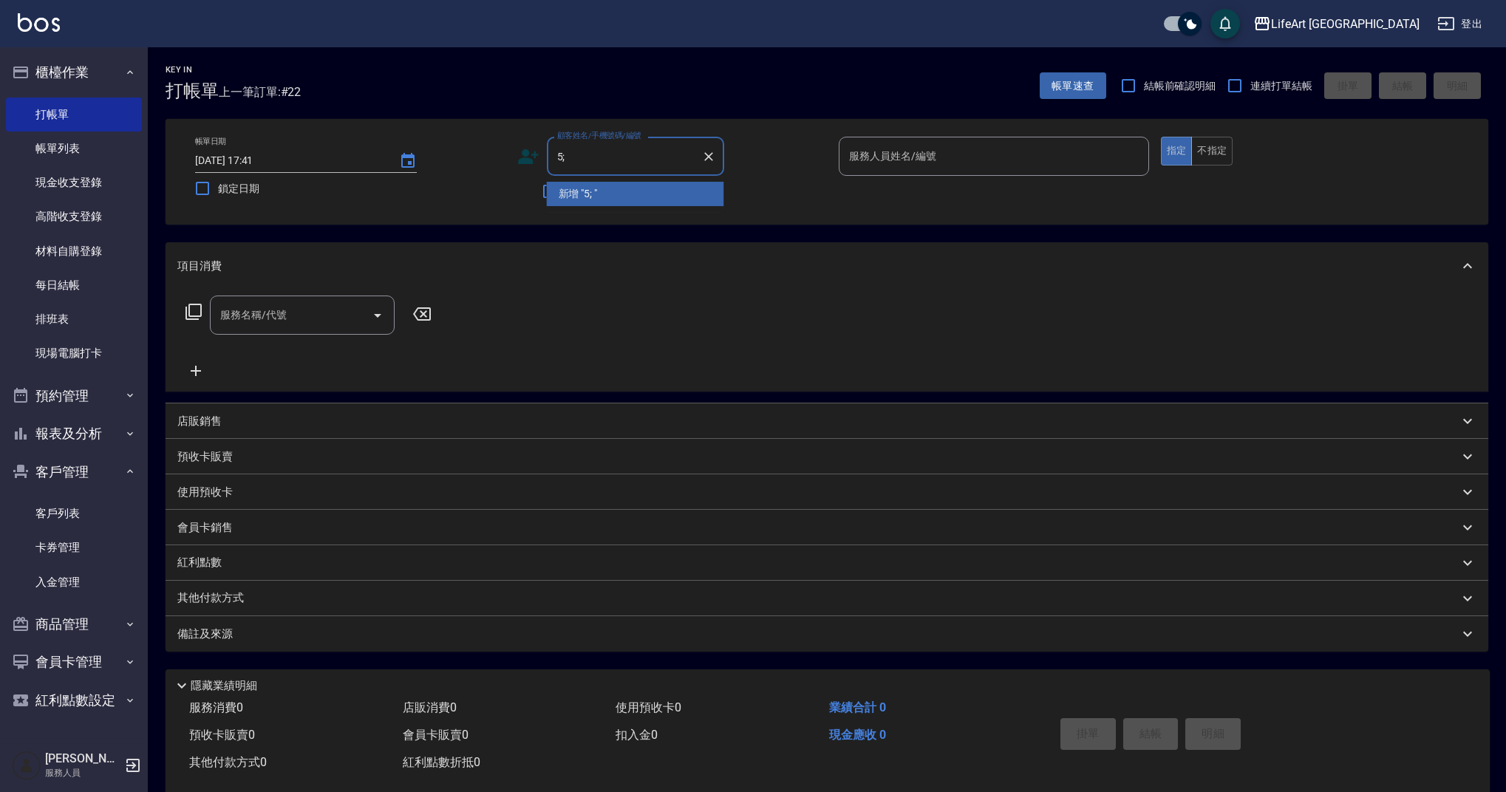
type input "5"
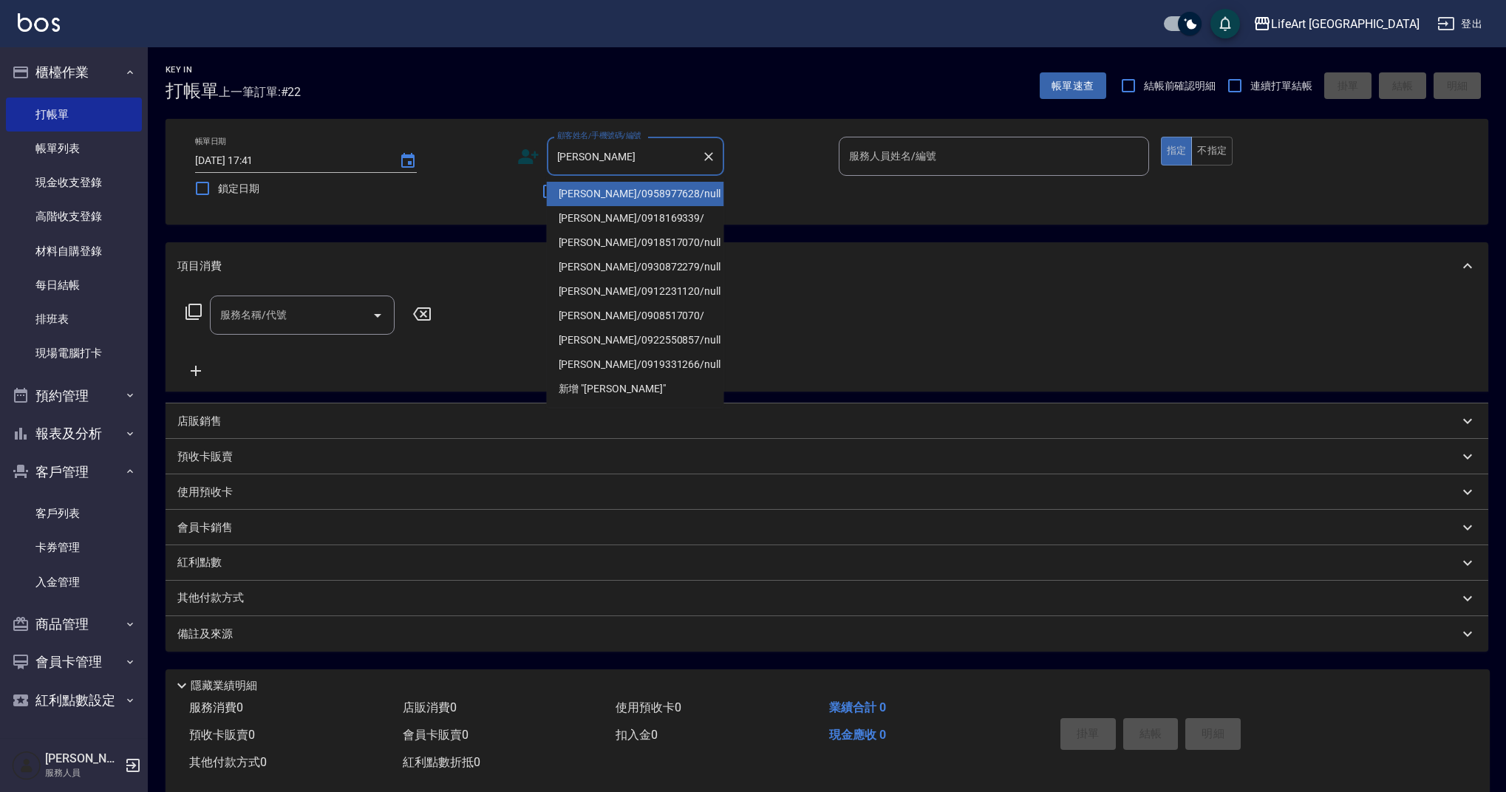
drag, startPoint x: 567, startPoint y: 160, endPoint x: 582, endPoint y: 163, distance: 15.7
click at [569, 161] on input "[PERSON_NAME]" at bounding box center [625, 156] width 142 height 26
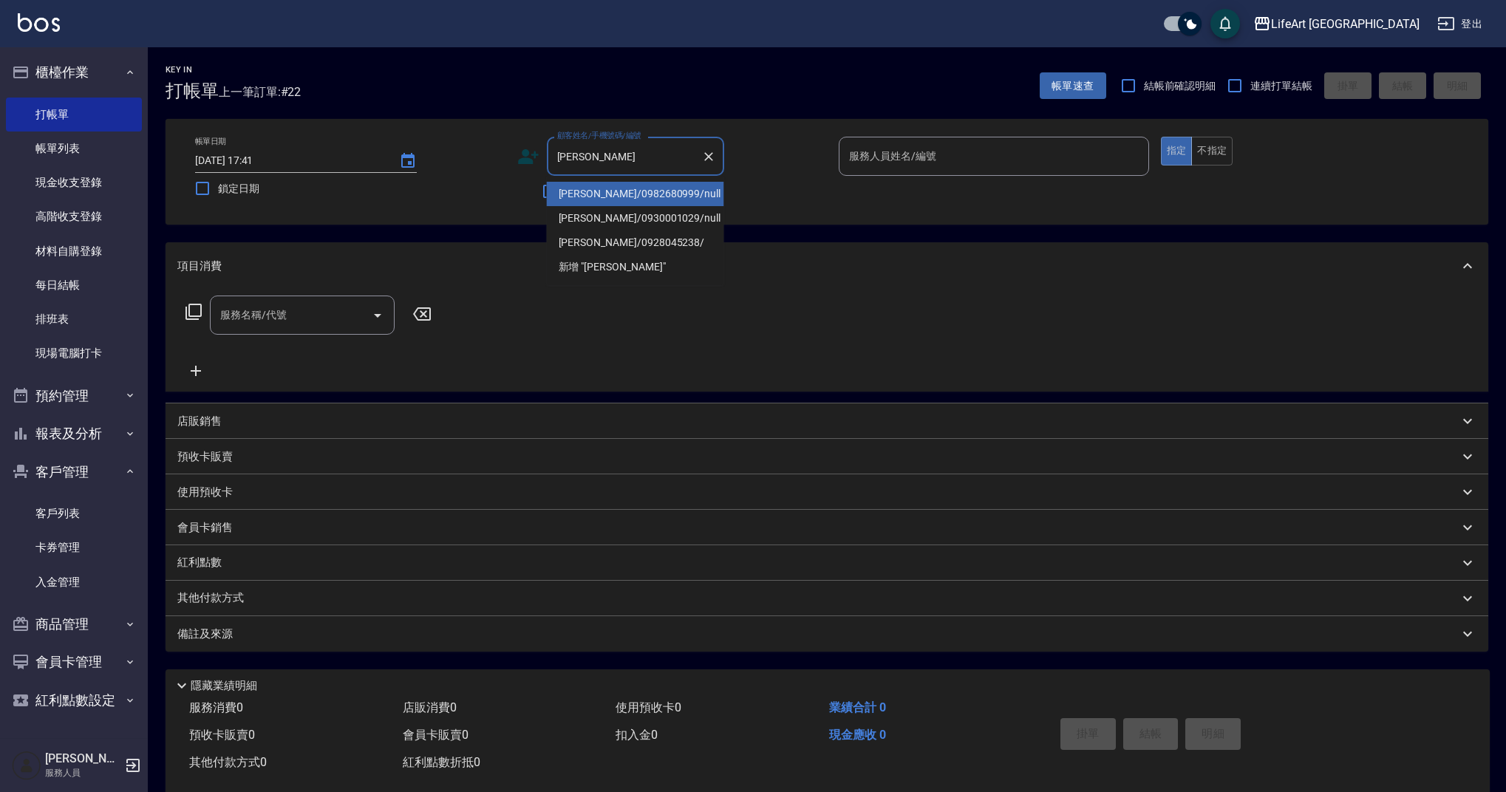
click at [602, 230] on li "[PERSON_NAME]/0930001029/null" at bounding box center [635, 218] width 177 height 24
type input "[PERSON_NAME]/0930001029/null"
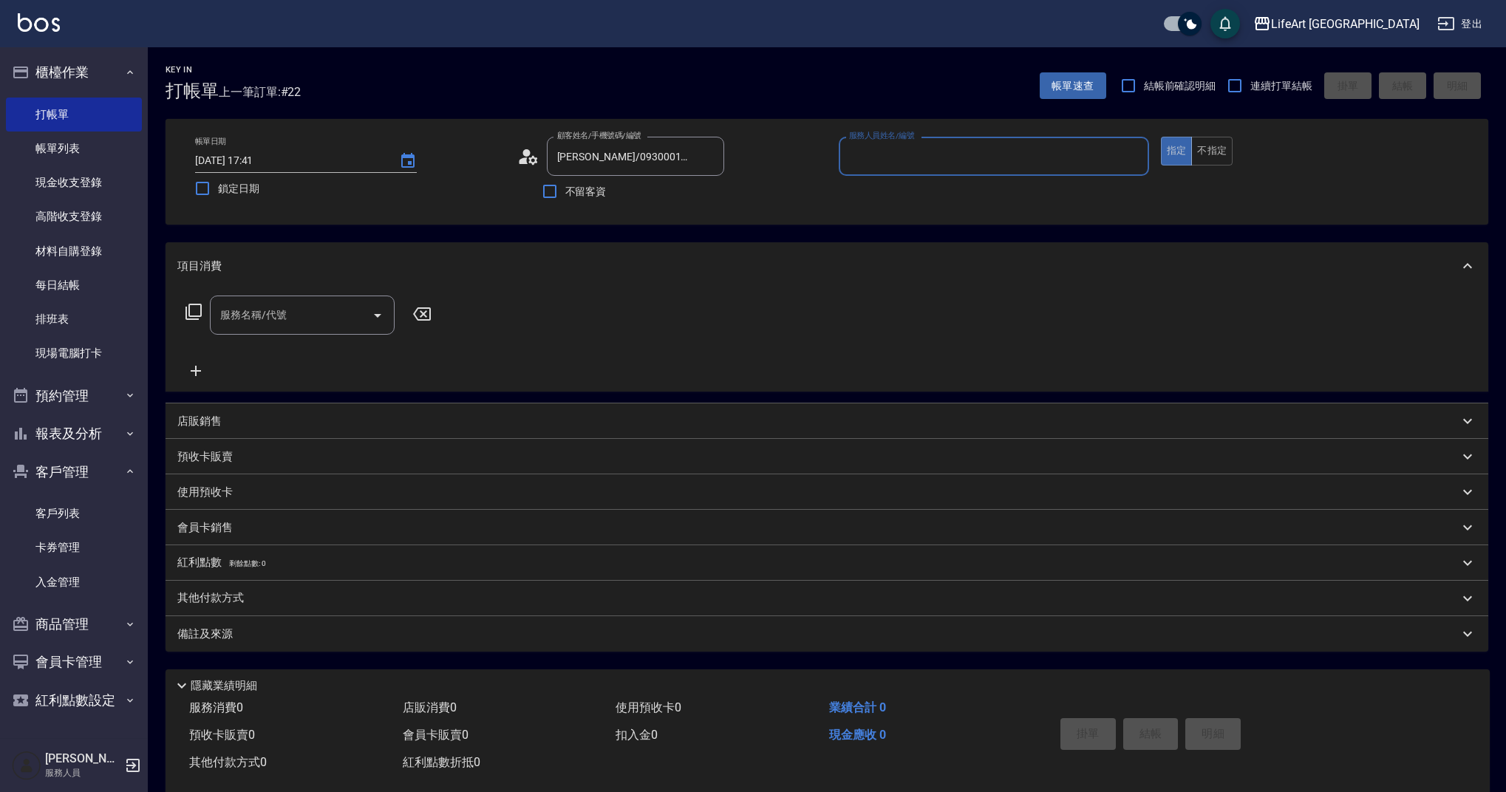
type input "Weiwei-w"
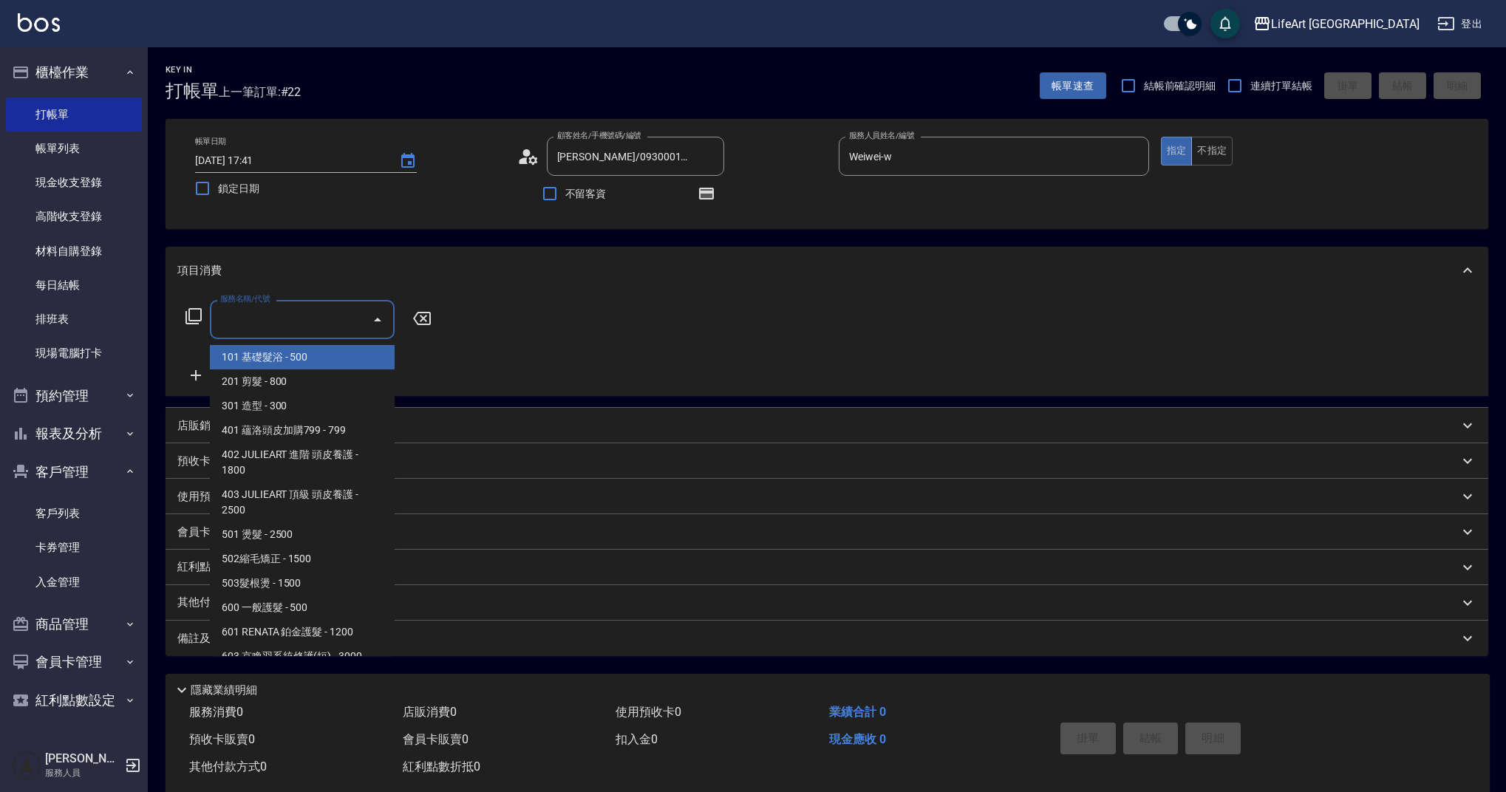
drag, startPoint x: 288, startPoint y: 307, endPoint x: 363, endPoint y: 288, distance: 76.9
click at [288, 307] on input "服務名稱/代號" at bounding box center [291, 320] width 149 height 26
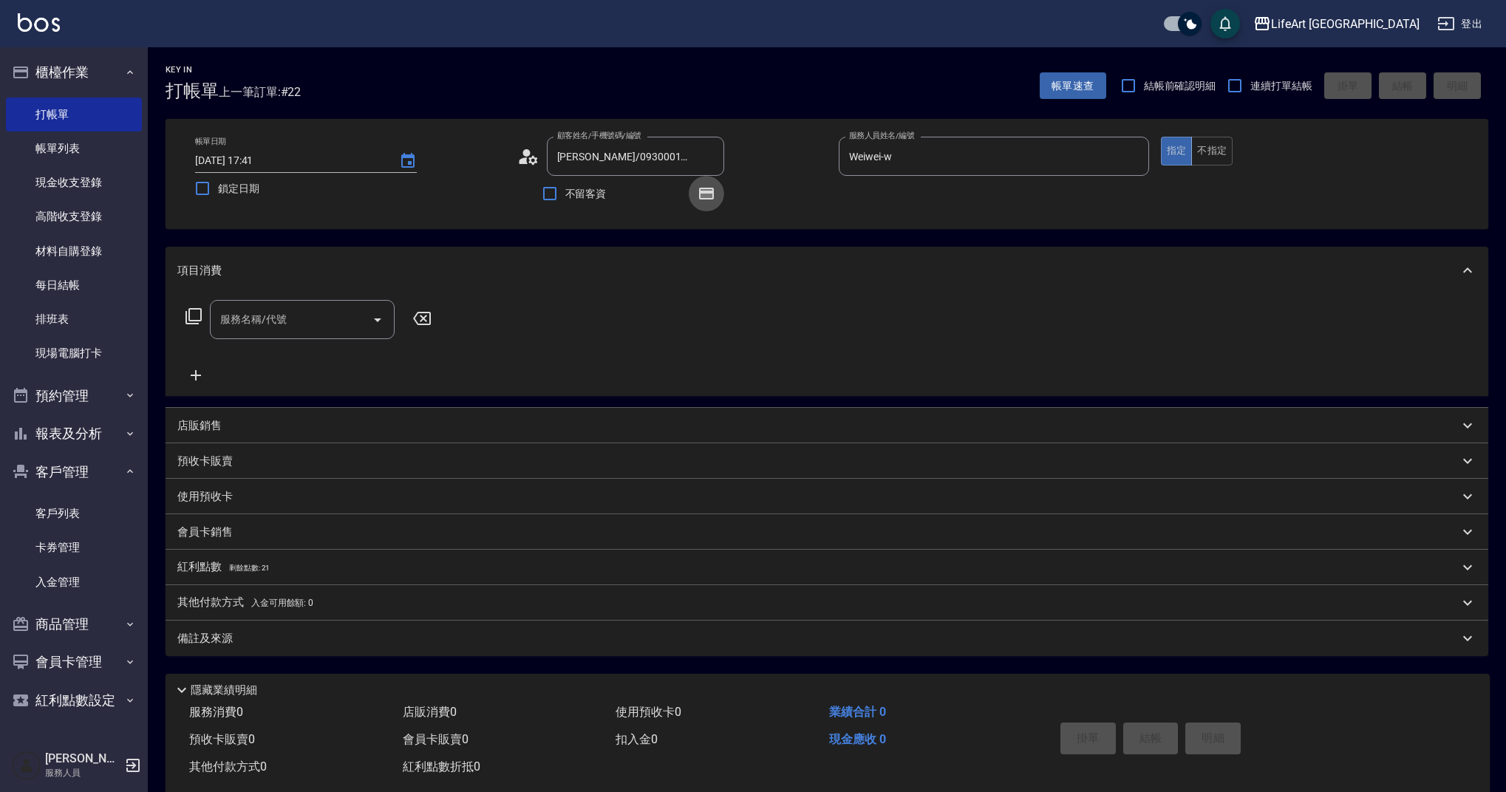
click at [709, 202] on icon "button" at bounding box center [707, 194] width 18 height 18
click at [270, 341] on div "服務名稱/代號 服務名稱/代號" at bounding box center [308, 342] width 263 height 84
click at [265, 323] on input "服務名稱/代號" at bounding box center [291, 320] width 149 height 26
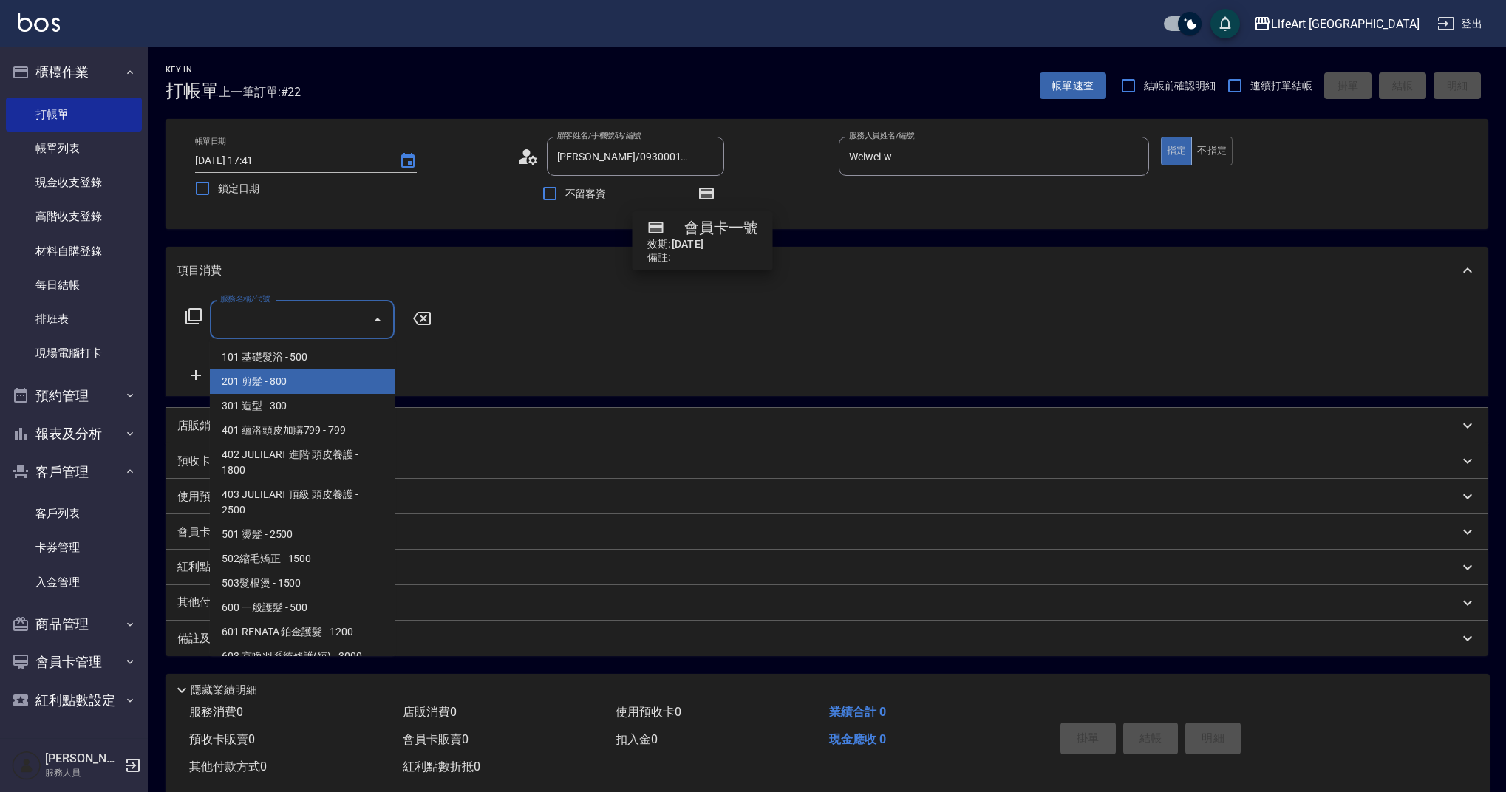
click at [279, 380] on span "201 剪髮 - 800" at bounding box center [302, 382] width 185 height 24
type input "201 剪髮(201)"
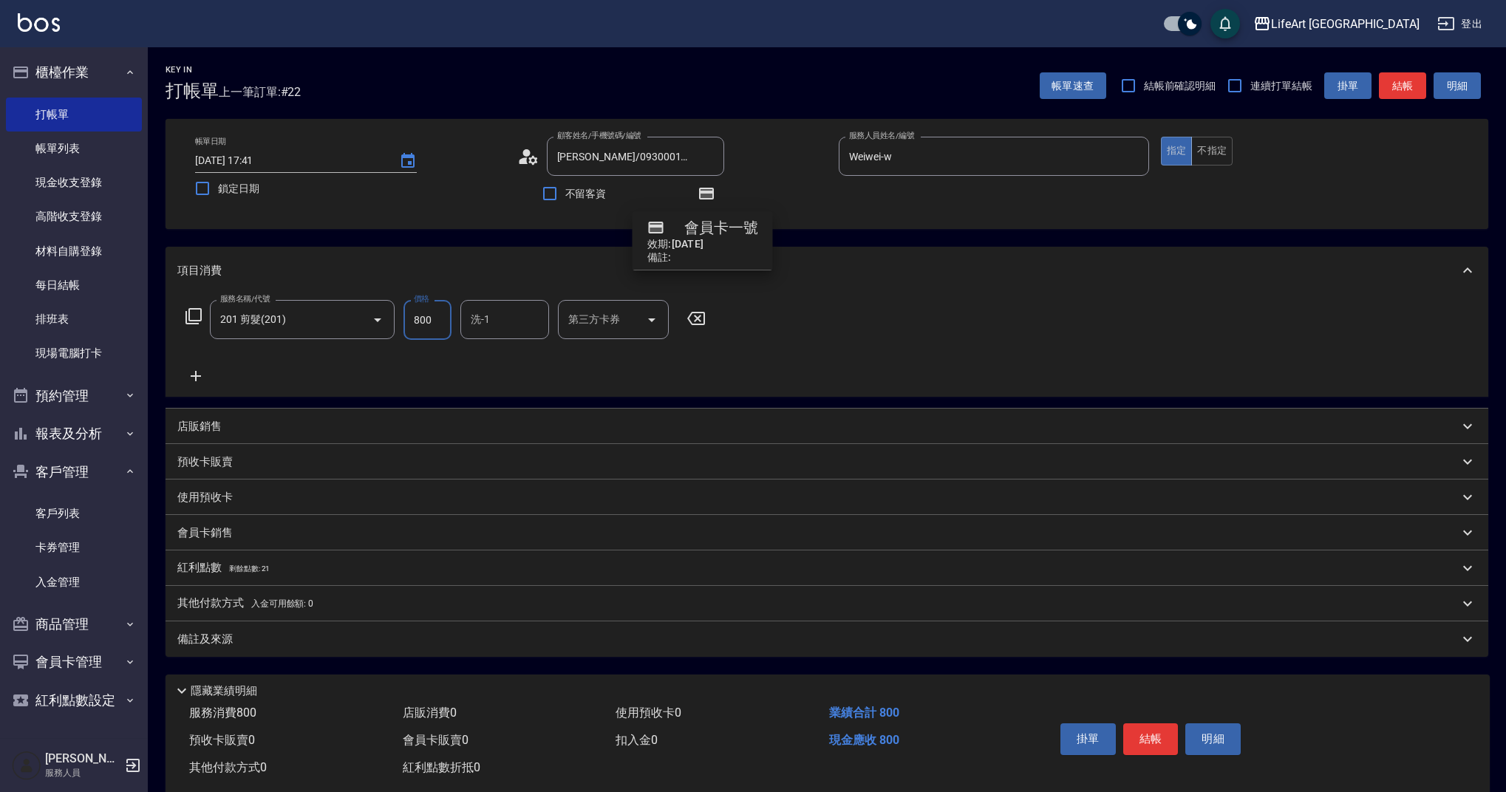
drag, startPoint x: 439, startPoint y: 313, endPoint x: 395, endPoint y: 318, distance: 44.6
click at [395, 318] on div "服務名稱/代號 201 剪髮(201) 服務名稱/代號 價格 800 價格 洗-1 洗-1 第三方卡券 第三方卡券" at bounding box center [445, 320] width 537 height 40
type input "900"
click at [231, 647] on p "備註及來源" at bounding box center [204, 640] width 55 height 16
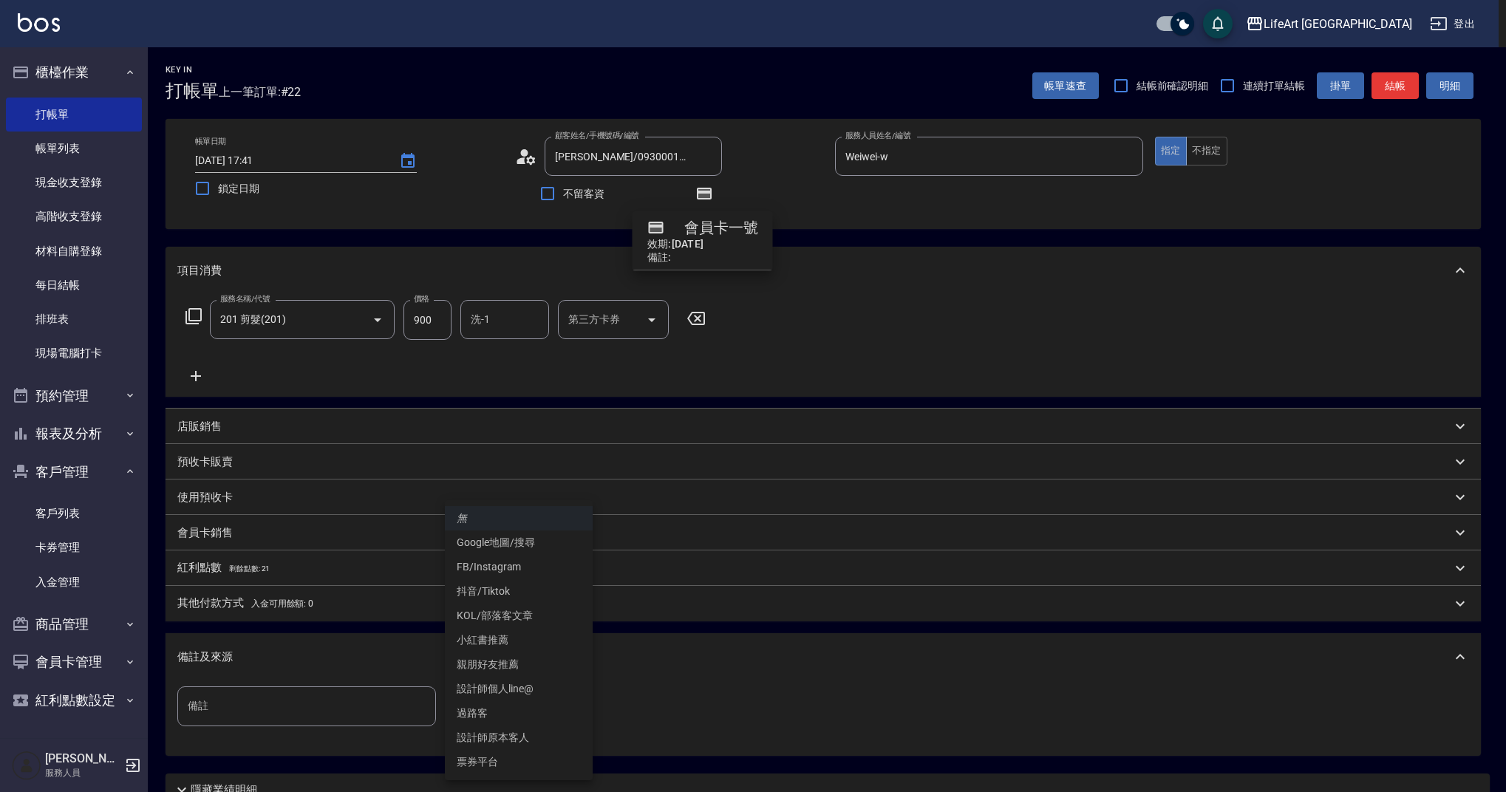
click at [509, 702] on body "LifeArt 蘆洲 登出 櫃檯作業 打帳單 帳單列表 現金收支登錄 高階收支登錄 材料自購登錄 每日結帳 排班表 現場電腦打卡 預約管理 預約管理 單日預約…" at bounding box center [753, 458] width 1506 height 916
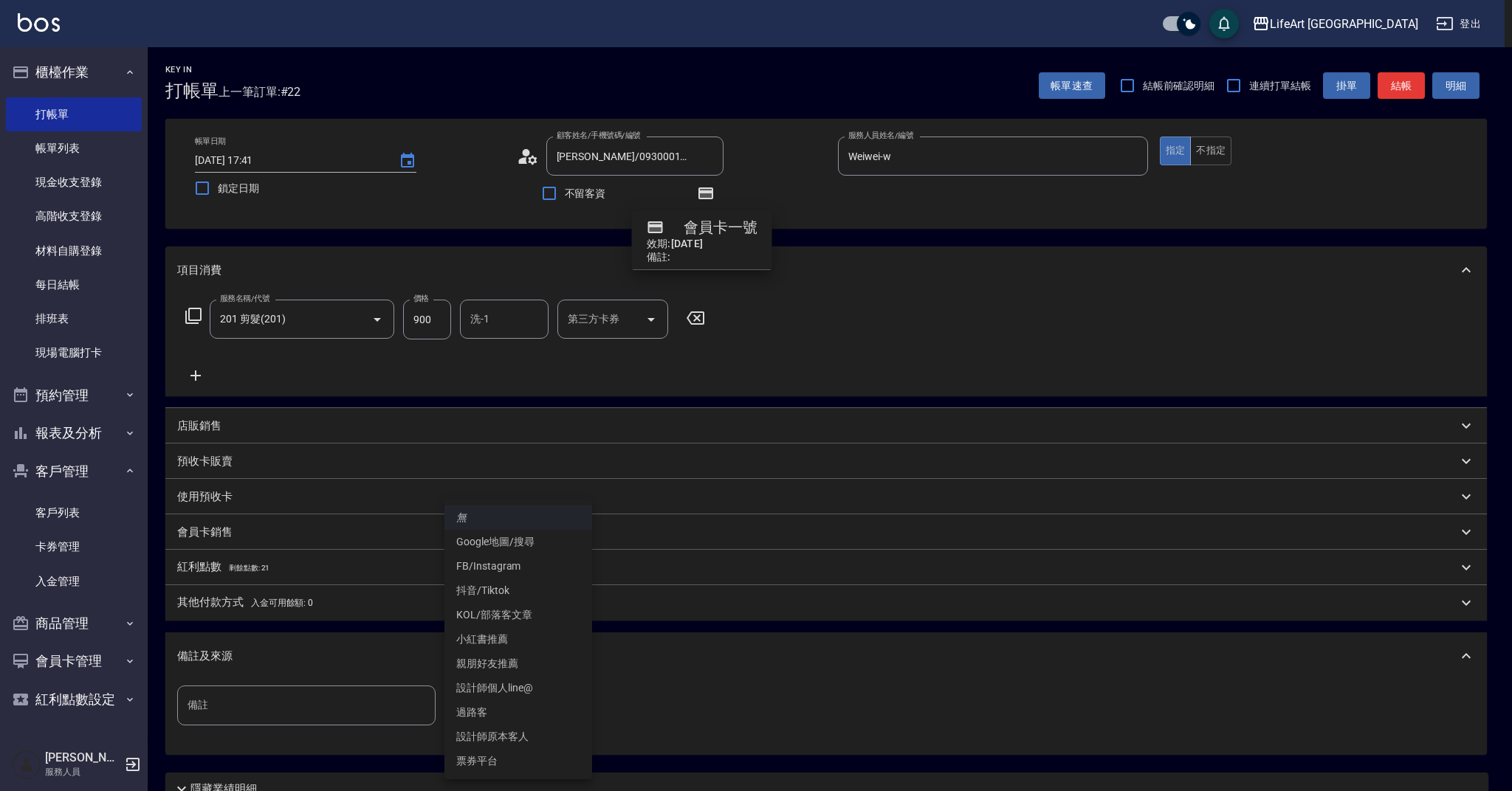
click at [515, 732] on li "設計師原本客人" at bounding box center [518, 737] width 148 height 24
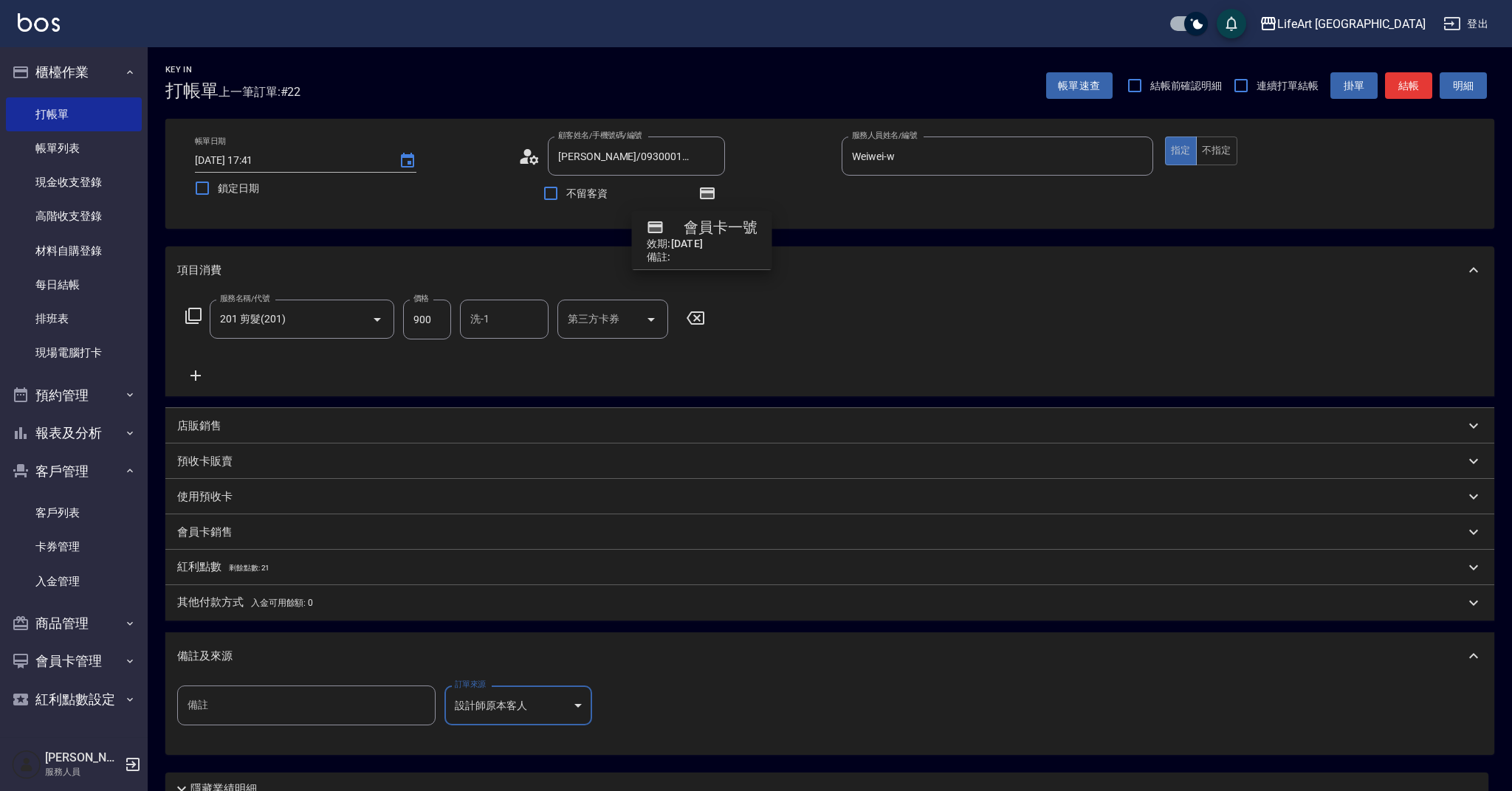
type input "設計師原本客人"
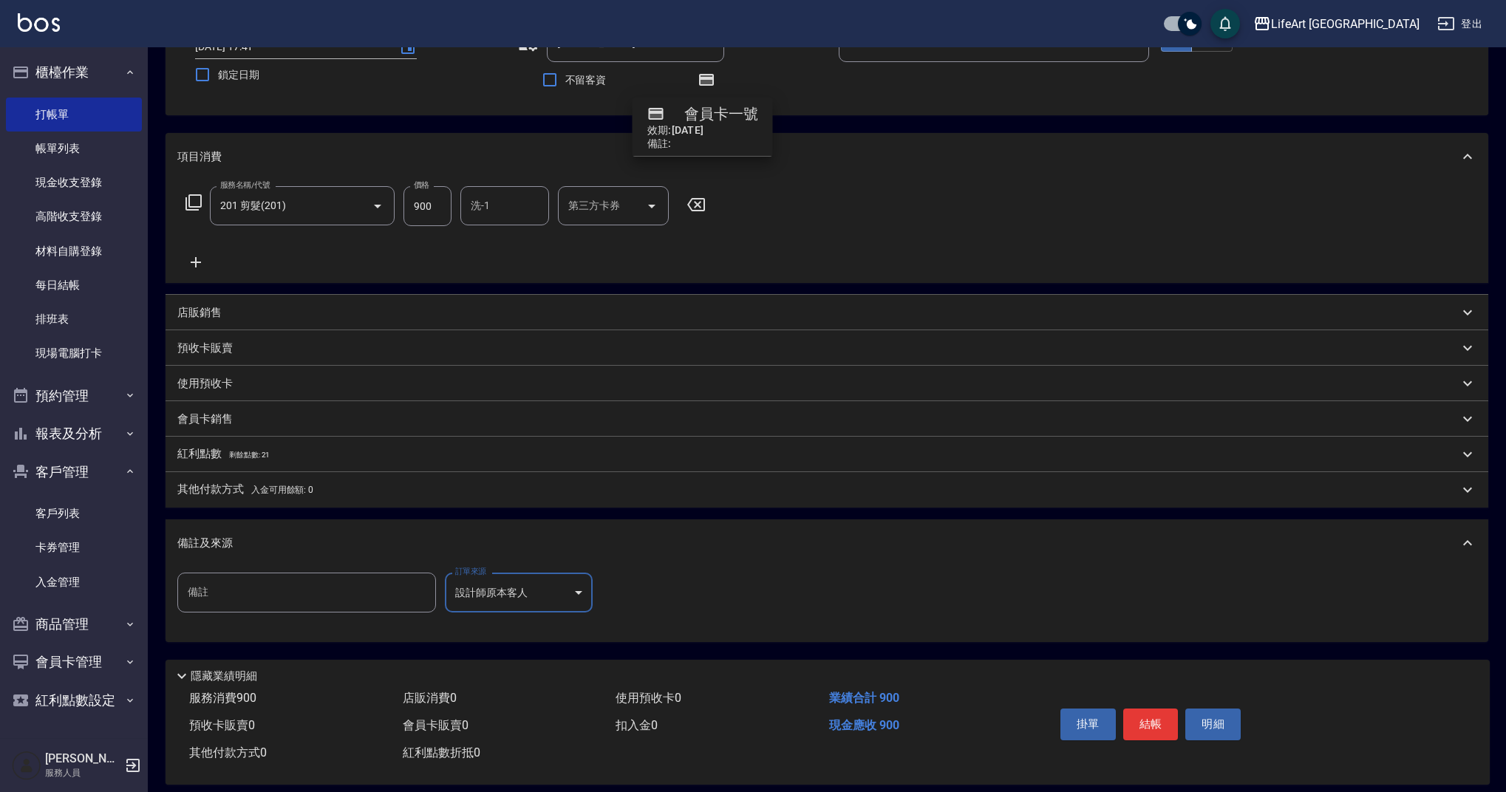
scroll to position [131, 0]
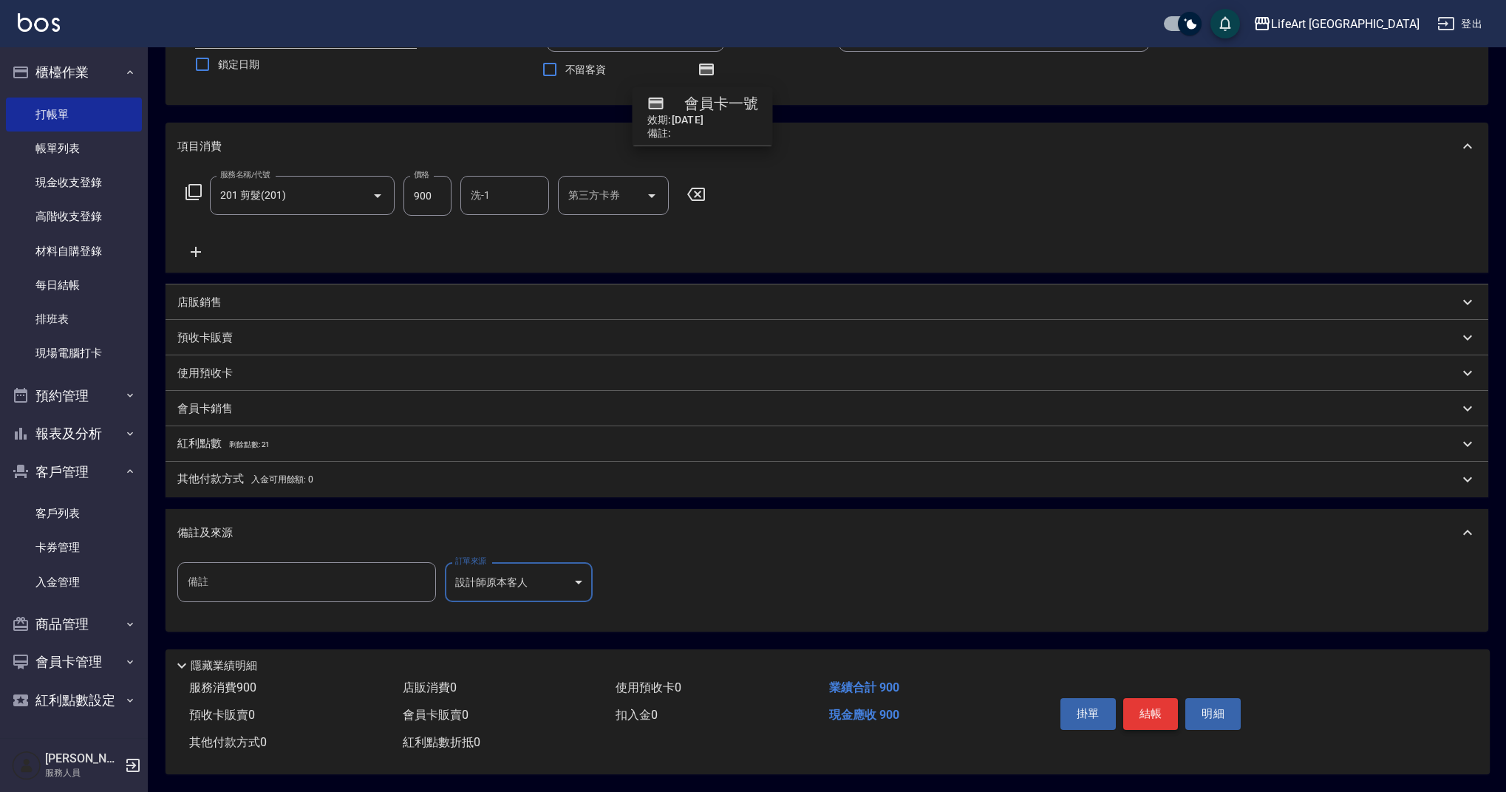
click at [1146, 710] on button "結帳" at bounding box center [1150, 713] width 55 height 31
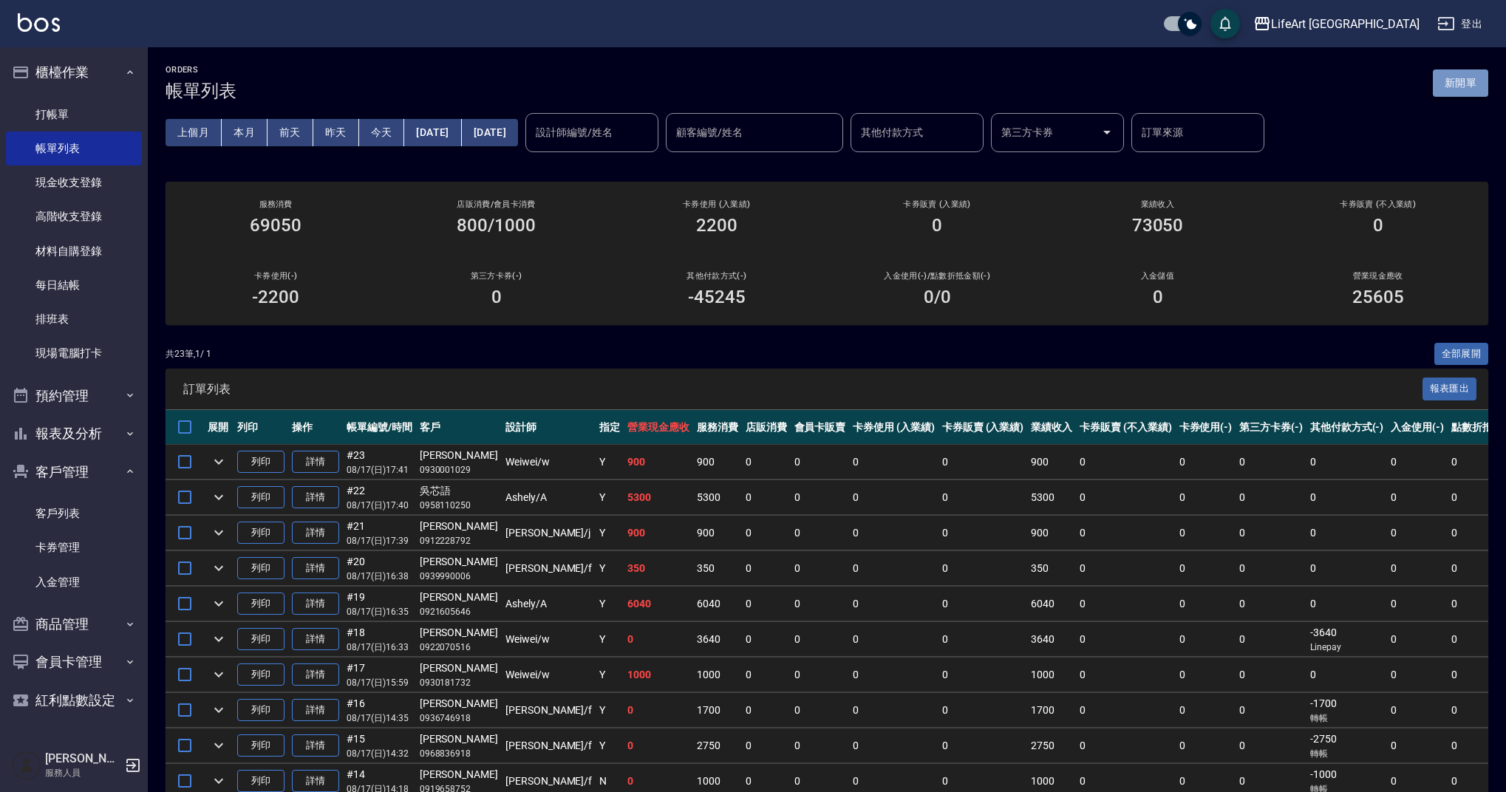
click at [1468, 82] on button "新開單" at bounding box center [1460, 82] width 55 height 27
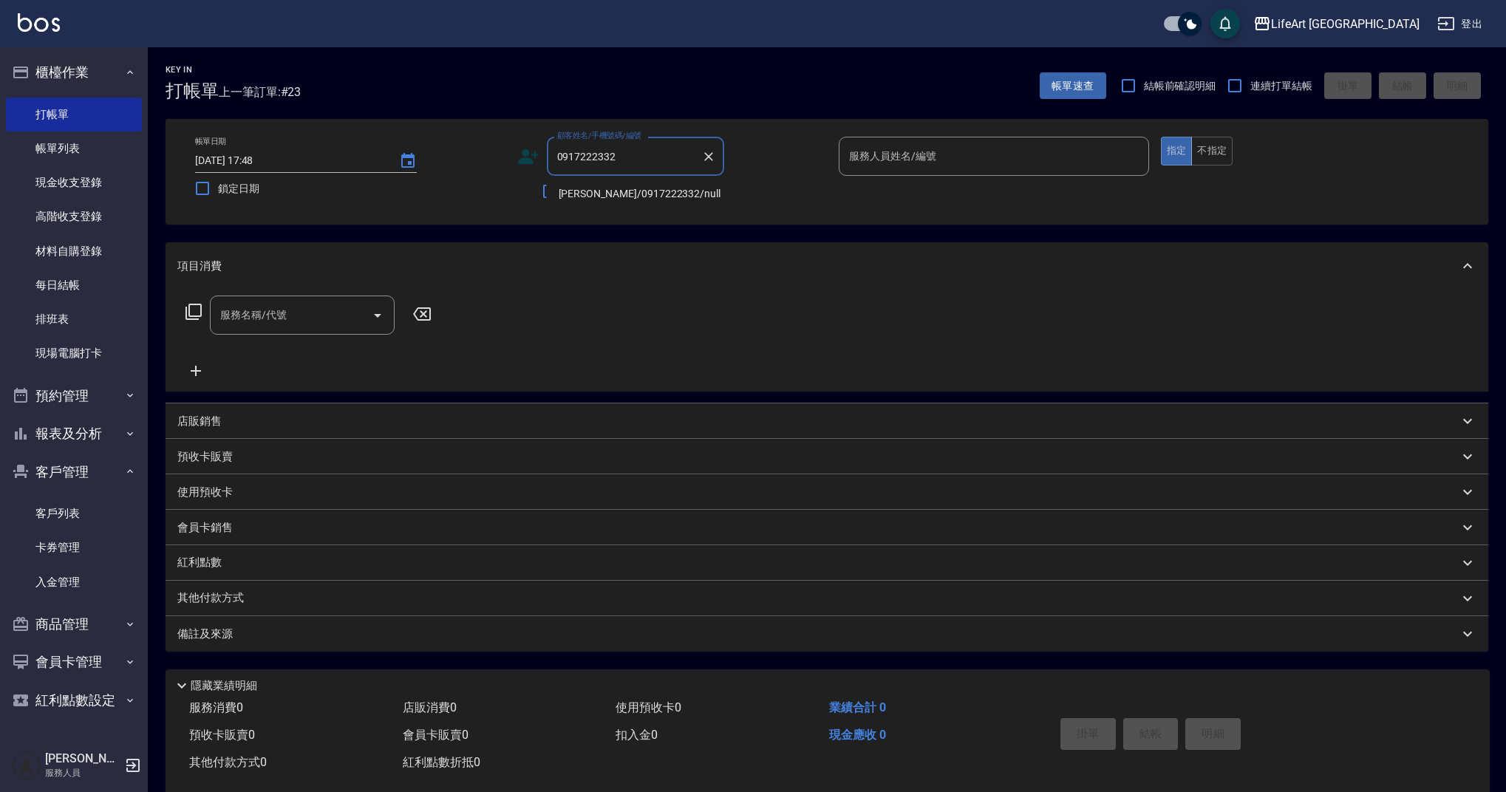
click at [627, 192] on li "[PERSON_NAME]/0917222332/null" at bounding box center [635, 194] width 177 height 24
type input "[PERSON_NAME]/0917222332/null"
type input "[PERSON_NAME]"
click at [532, 160] on icon at bounding box center [528, 157] width 22 height 22
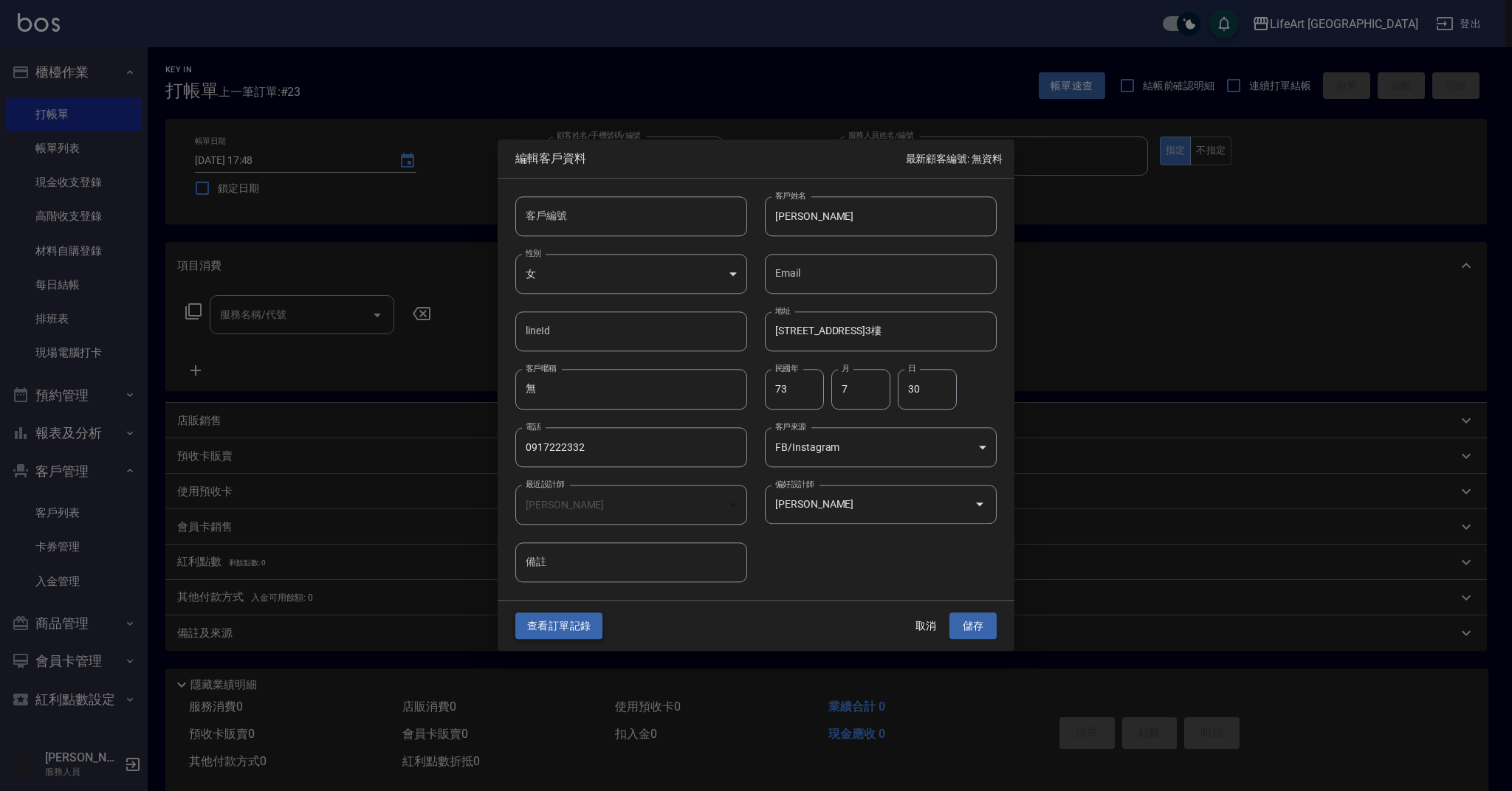
click at [577, 632] on button "查看訂單記錄" at bounding box center [558, 625] width 87 height 27
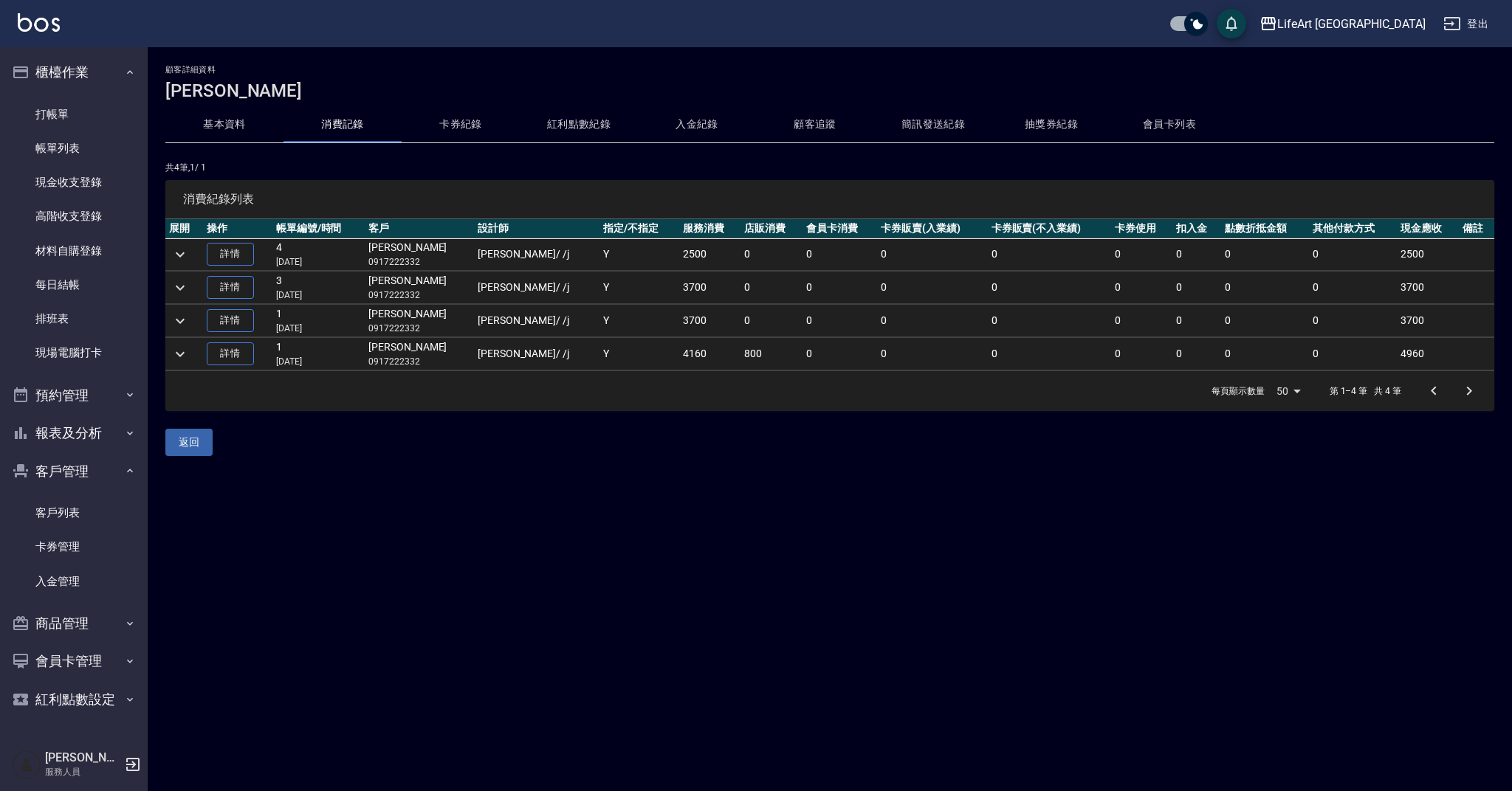
click at [496, 115] on button "卡券紀錄" at bounding box center [460, 124] width 118 height 35
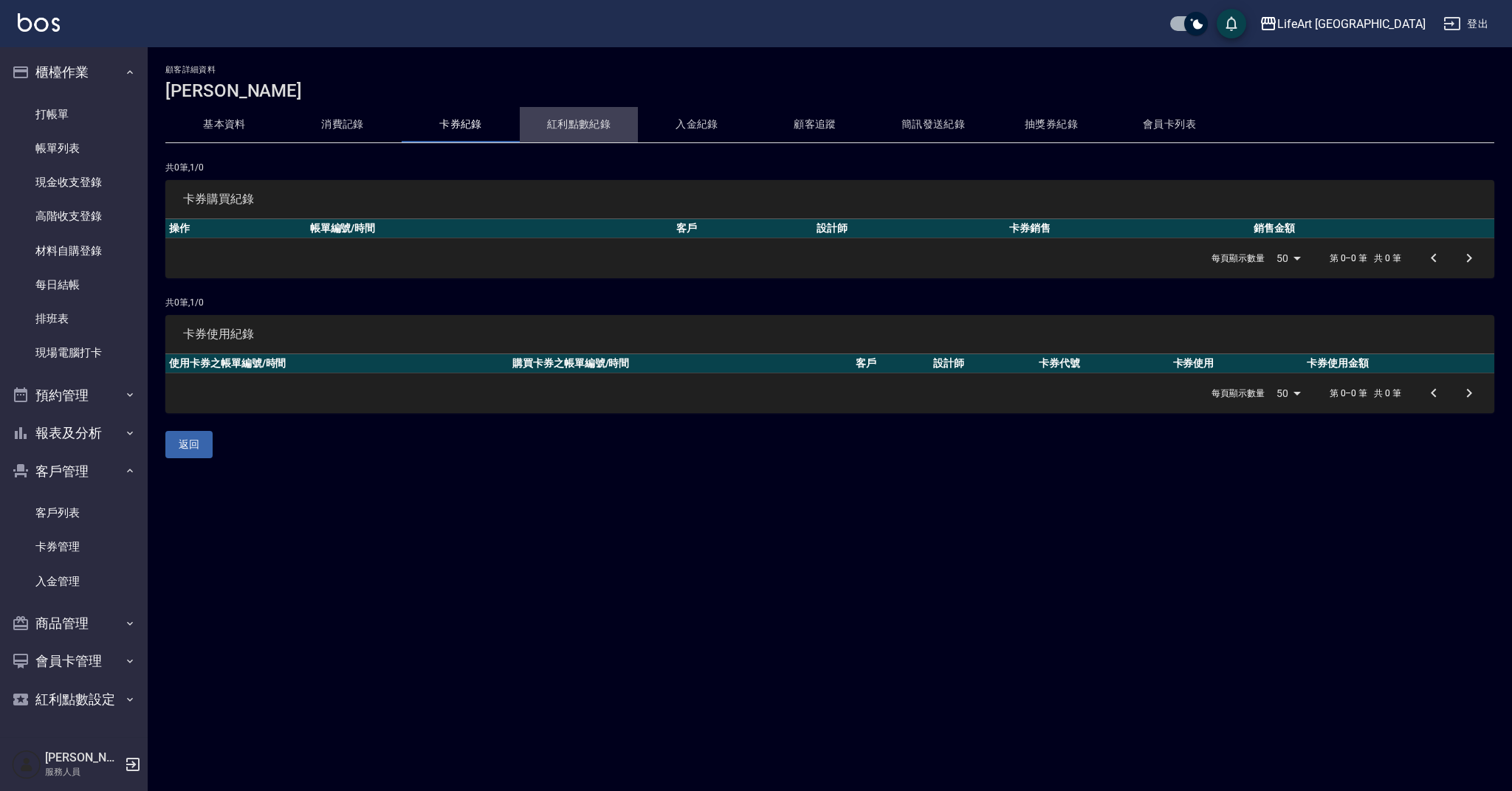
click at [601, 117] on button "紅利點數紀錄" at bounding box center [578, 124] width 118 height 35
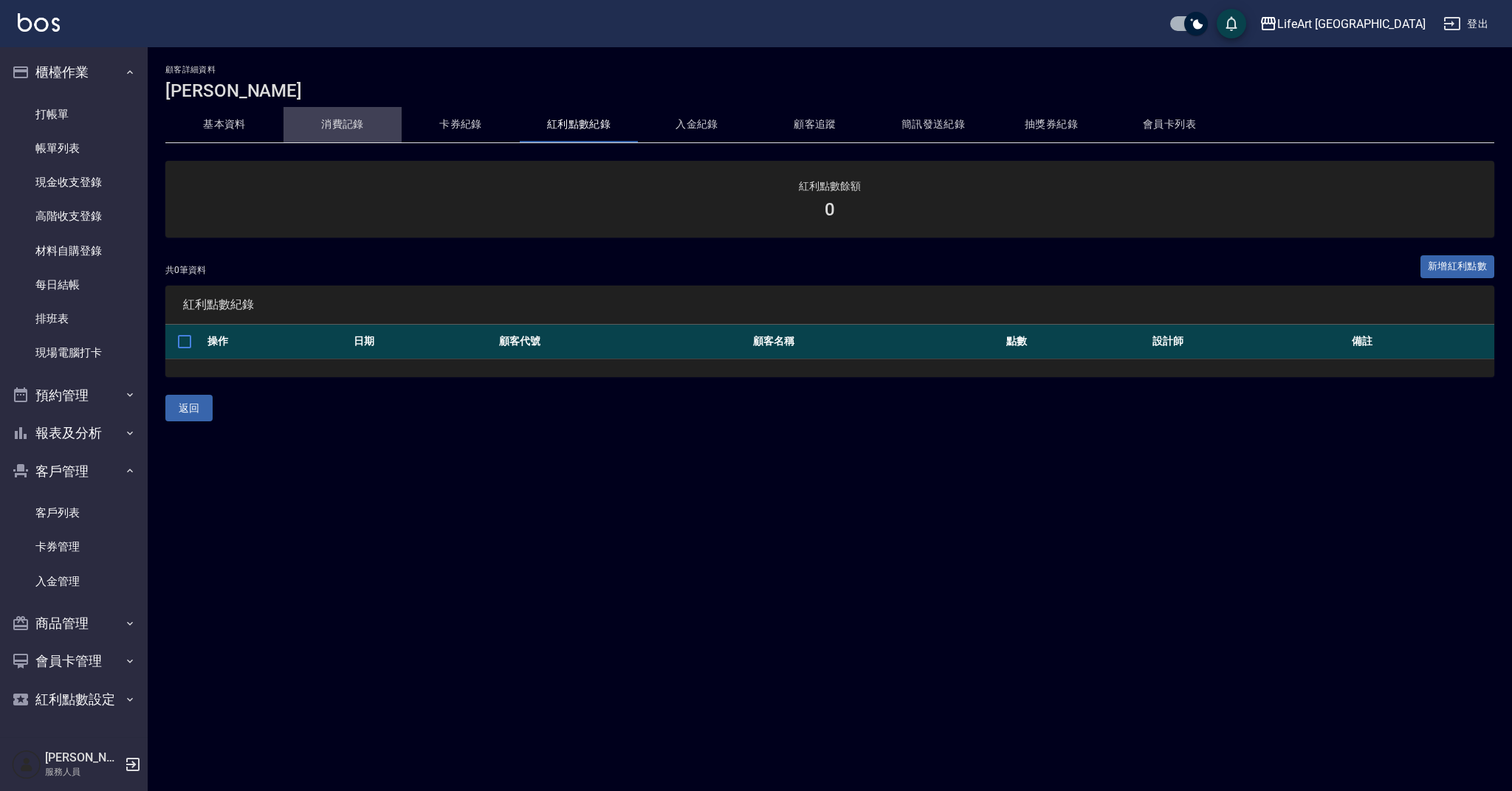
click at [349, 131] on button "消費記錄" at bounding box center [343, 124] width 118 height 35
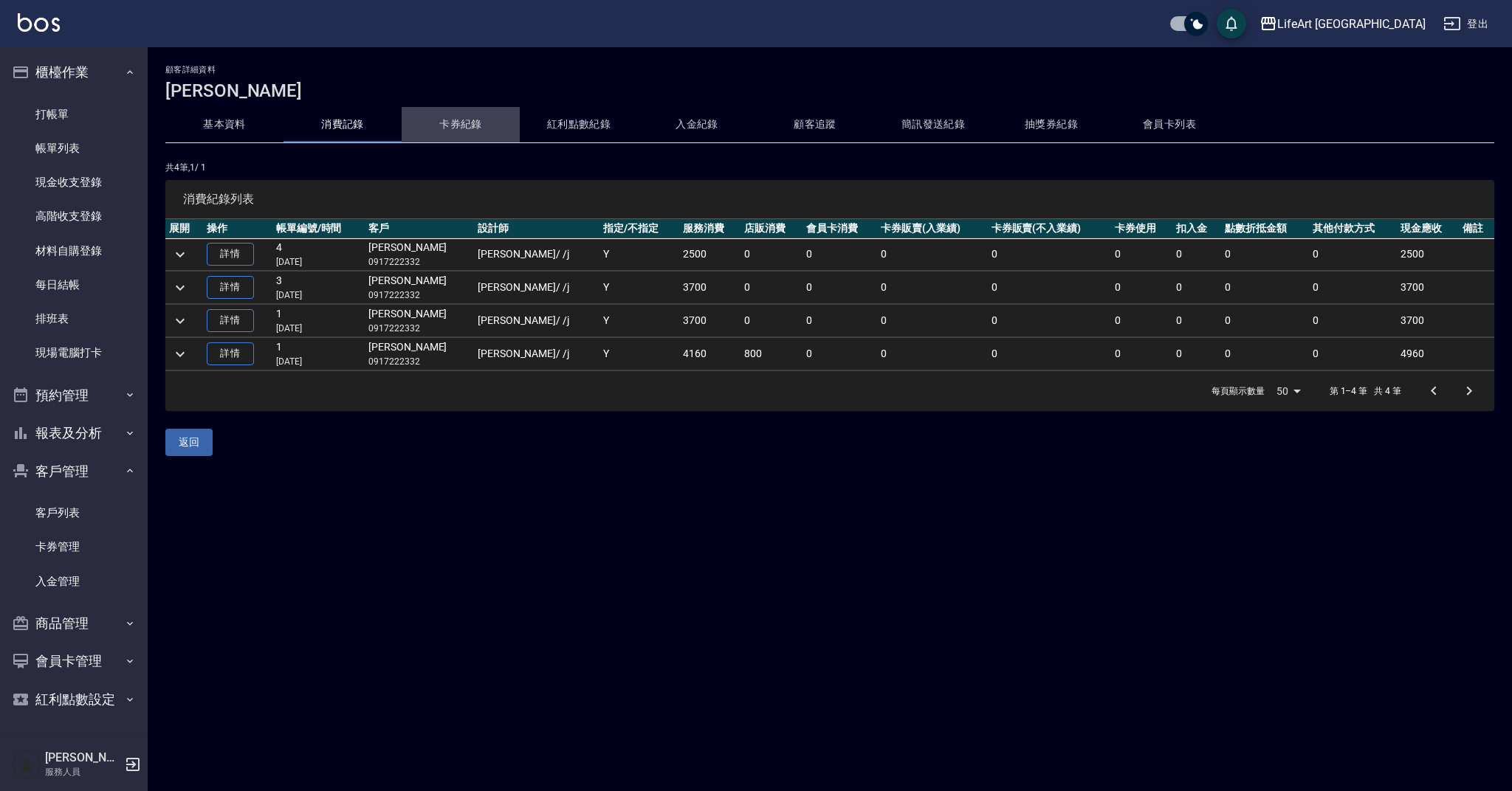
click at [470, 128] on button "卡券紀錄" at bounding box center [460, 124] width 118 height 35
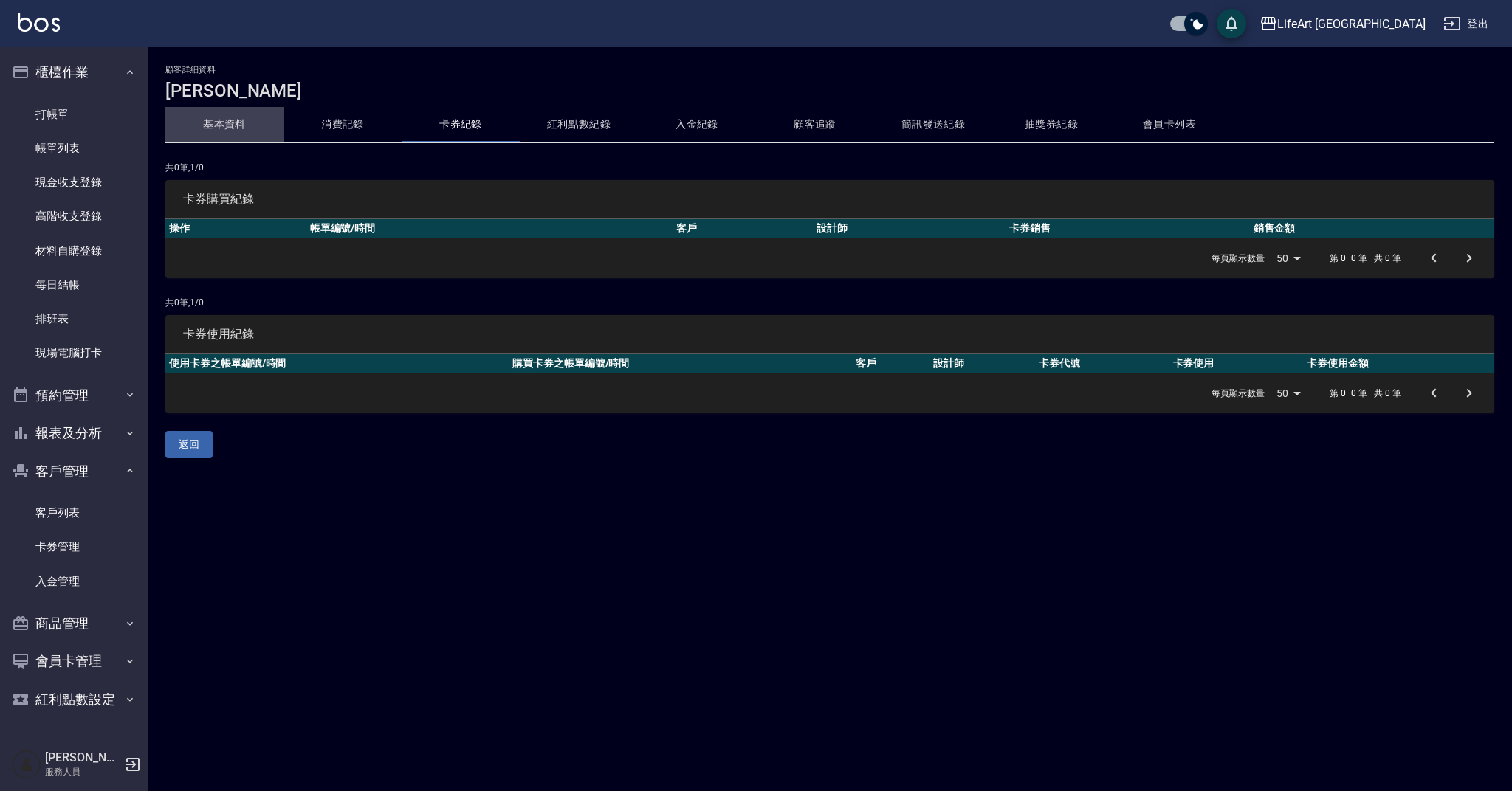
click at [224, 115] on button "基本資料" at bounding box center [225, 124] width 118 height 35
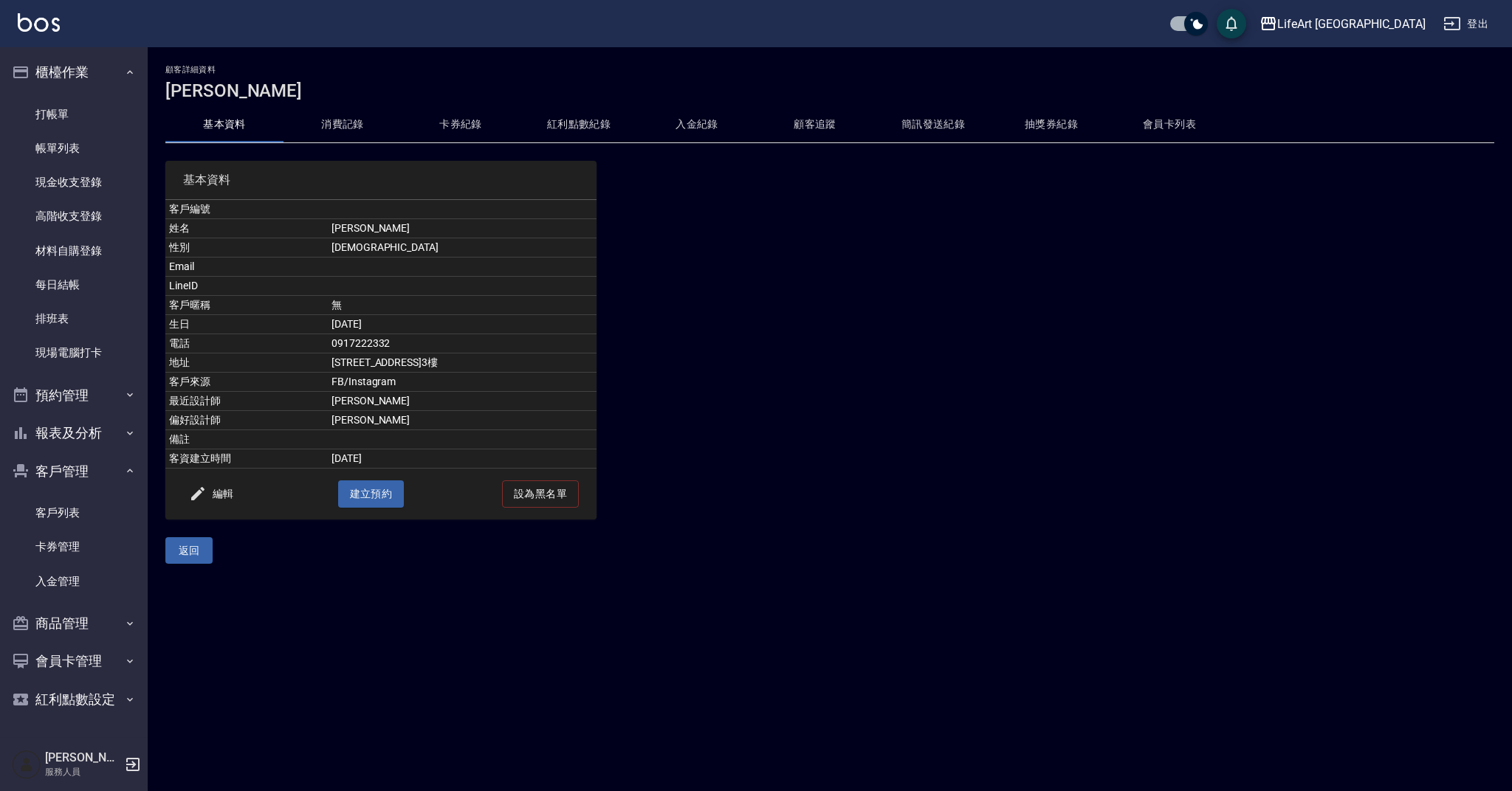
click at [512, 149] on div "基本資料 客戶編號 姓名 [PERSON_NAME] 性別 [DEMOGRAPHIC_DATA] Email LineID 客戶暱稱 無 生日 [DEMOGR…" at bounding box center [372, 331] width 448 height 377
click at [495, 127] on button "卡券紀錄" at bounding box center [460, 124] width 118 height 35
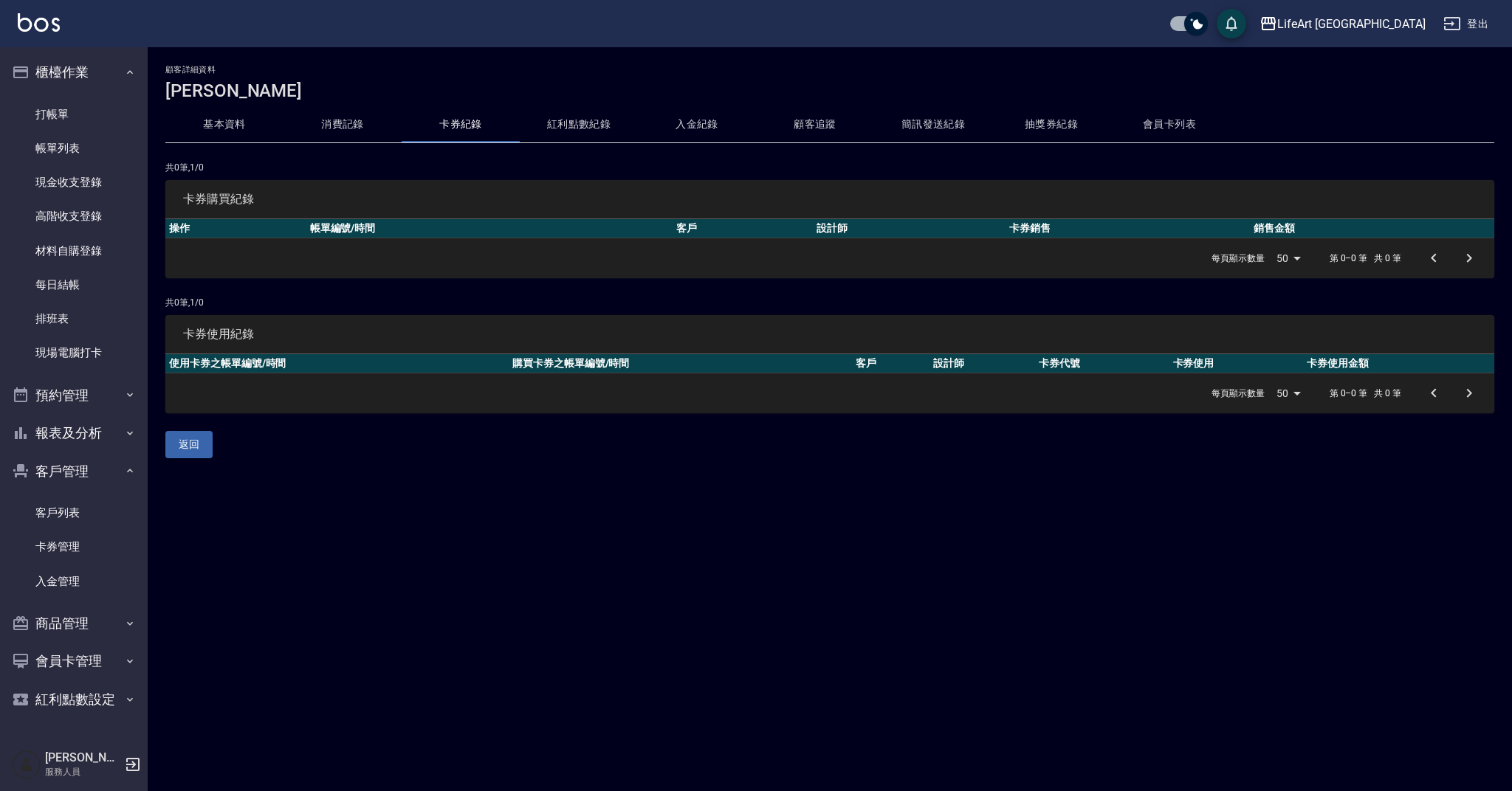
click at [684, 114] on button "入金紀錄" at bounding box center [697, 124] width 118 height 35
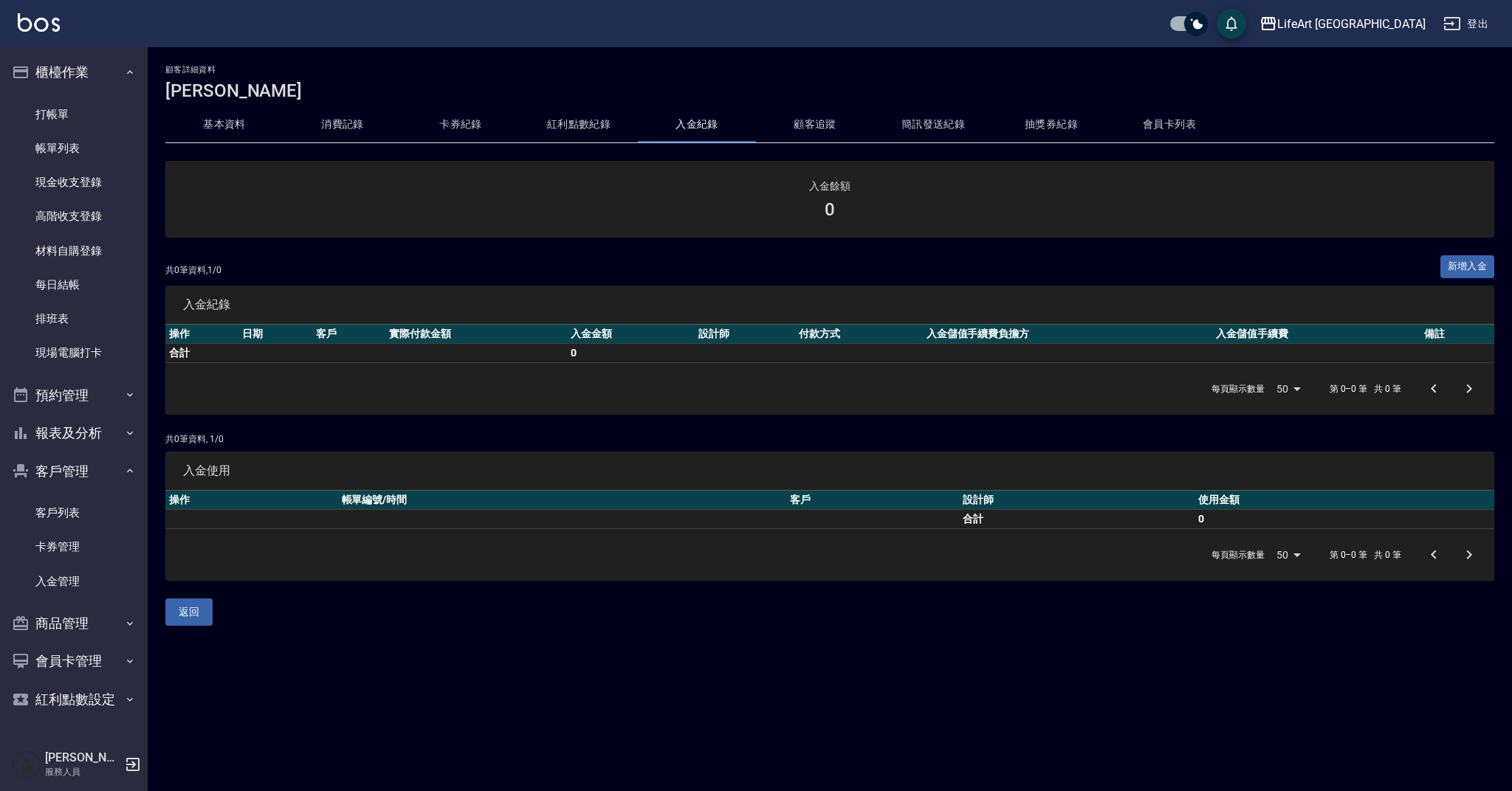
click at [798, 121] on button "顧客追蹤" at bounding box center [815, 124] width 118 height 35
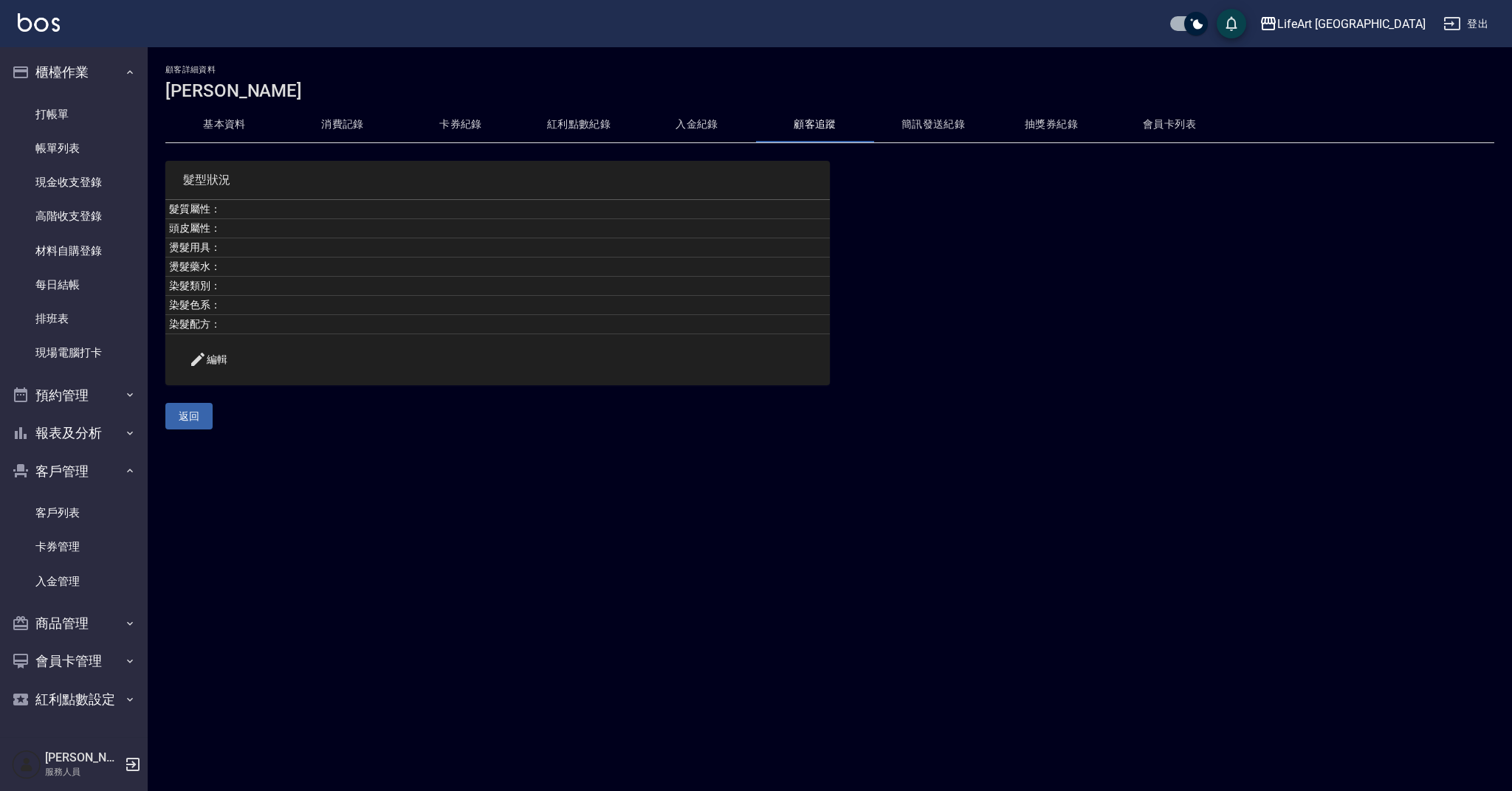
click at [573, 126] on button "紅利點數紀錄" at bounding box center [578, 124] width 118 height 35
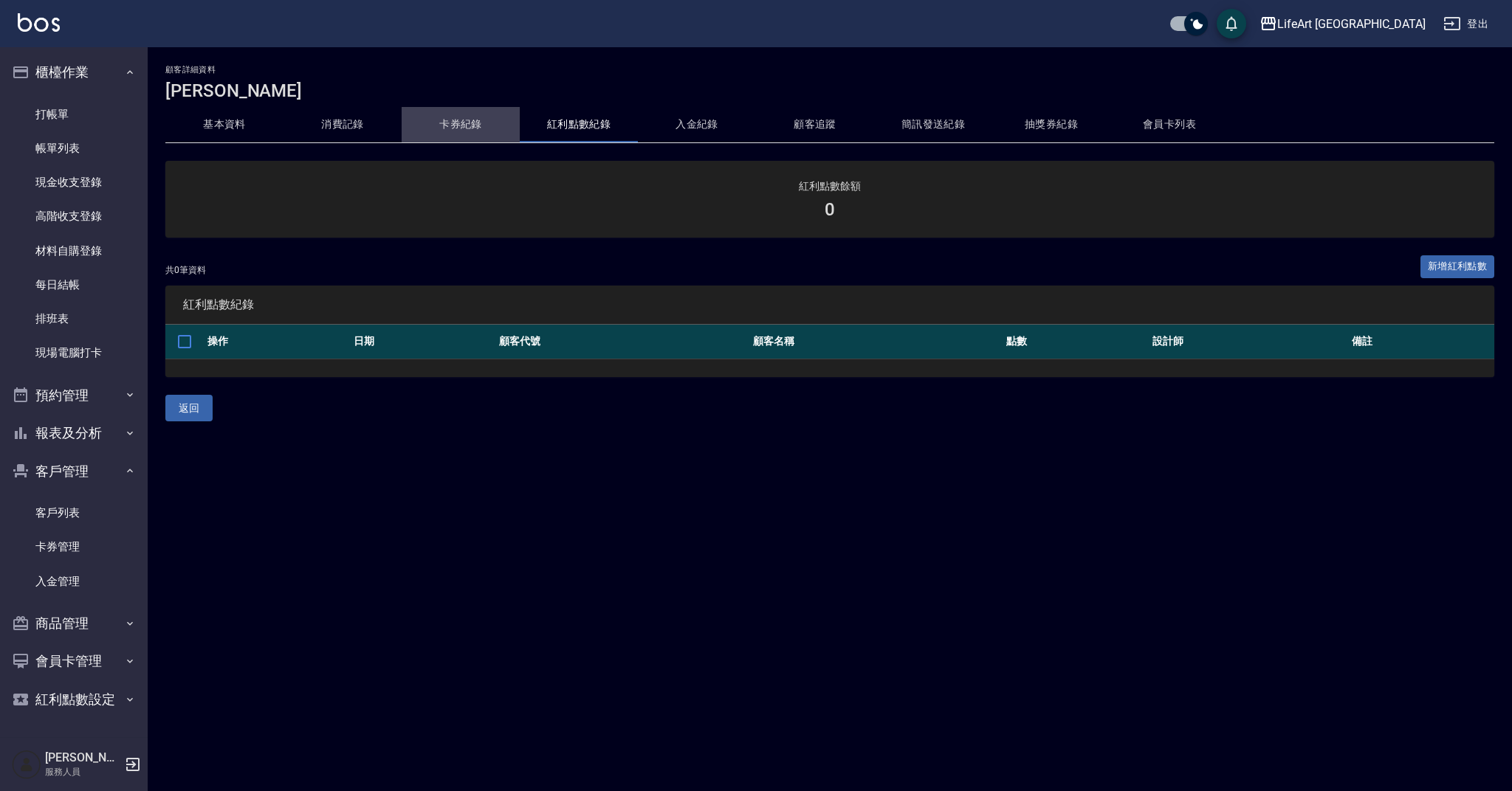
click at [431, 136] on button "卡券紀錄" at bounding box center [460, 124] width 118 height 35
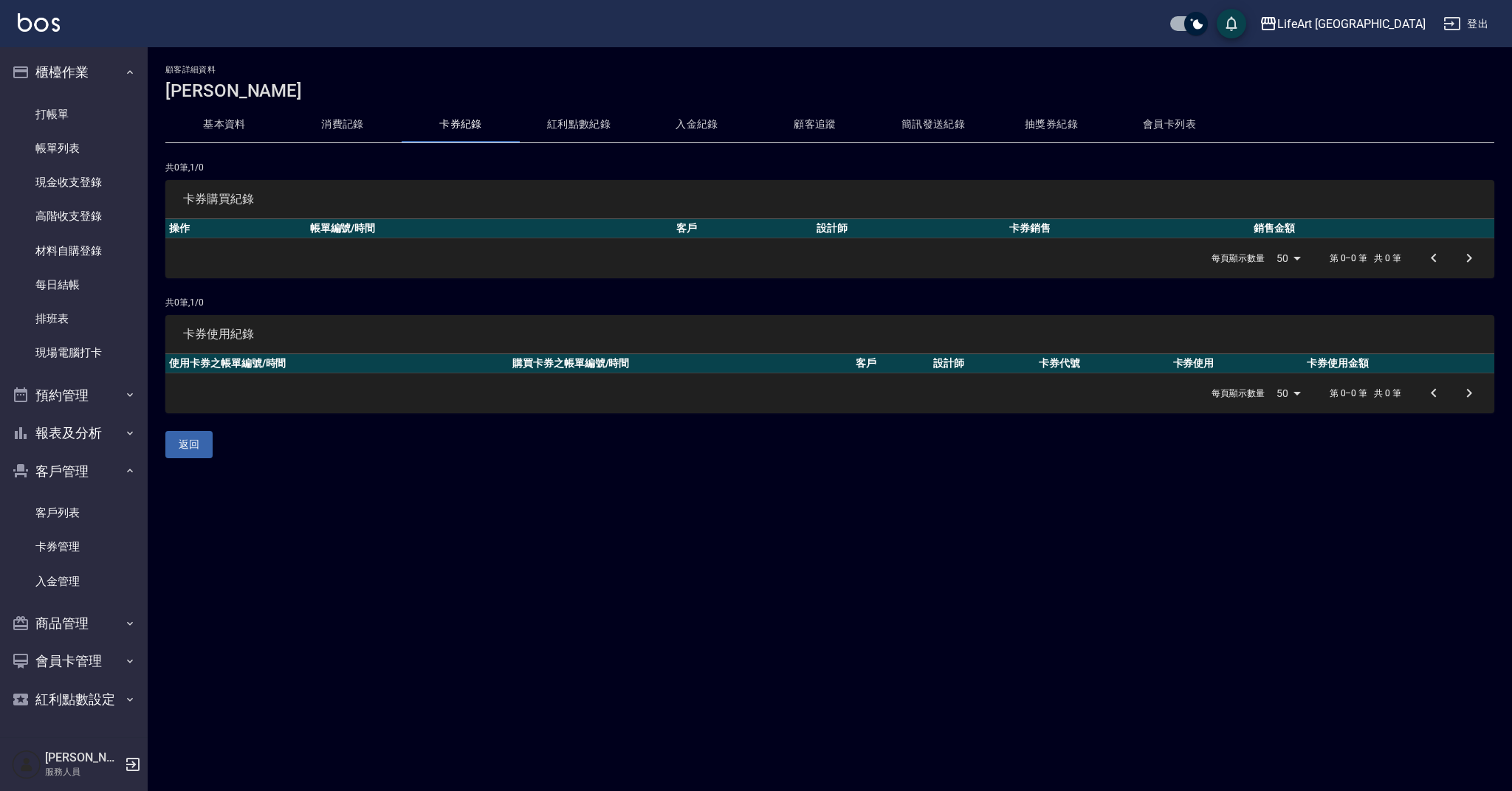
click at [370, 134] on button "消費記錄" at bounding box center [343, 124] width 118 height 35
